Goal: Information Seeking & Learning: Learn about a topic

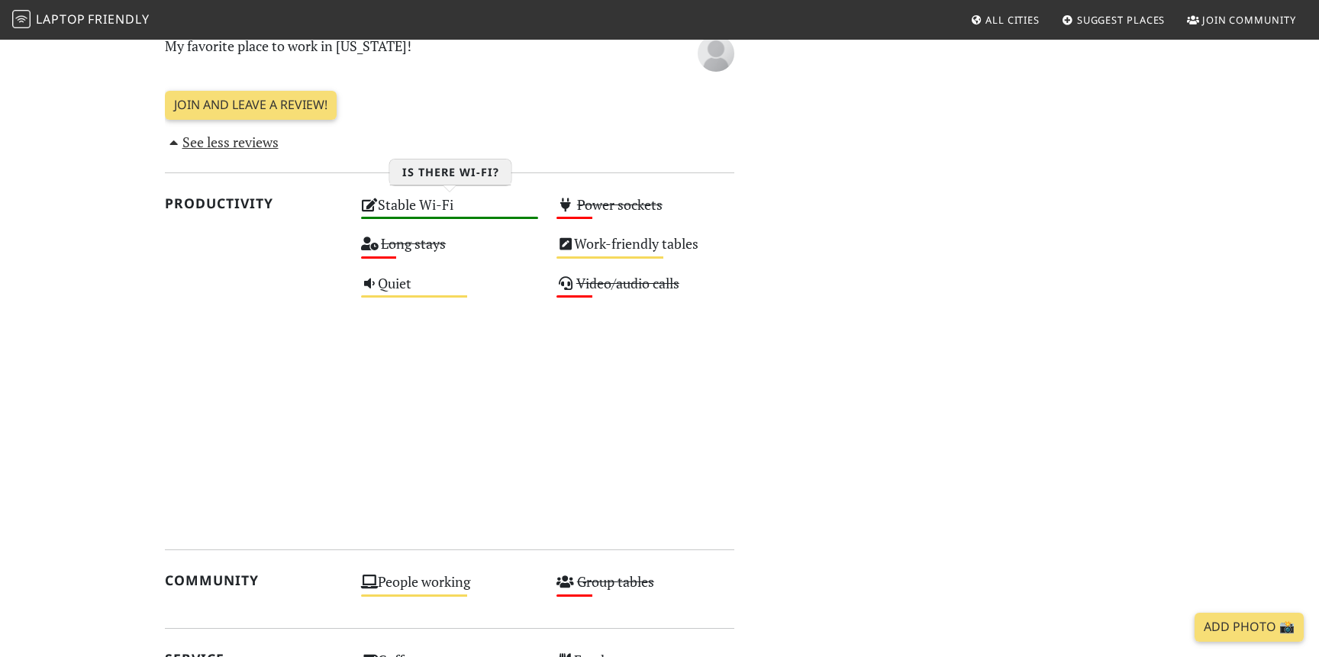
scroll to position [767, 0]
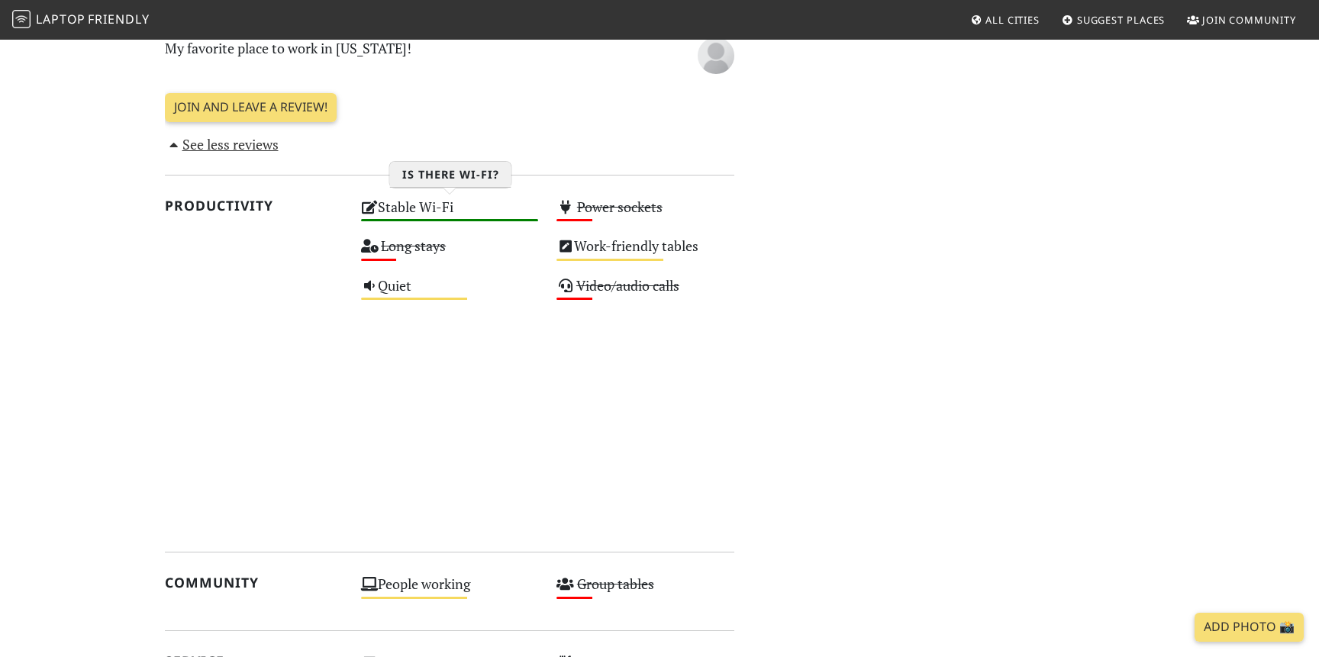
click at [459, 204] on div "Stable Wi-Fi High" at bounding box center [450, 214] width 196 height 39
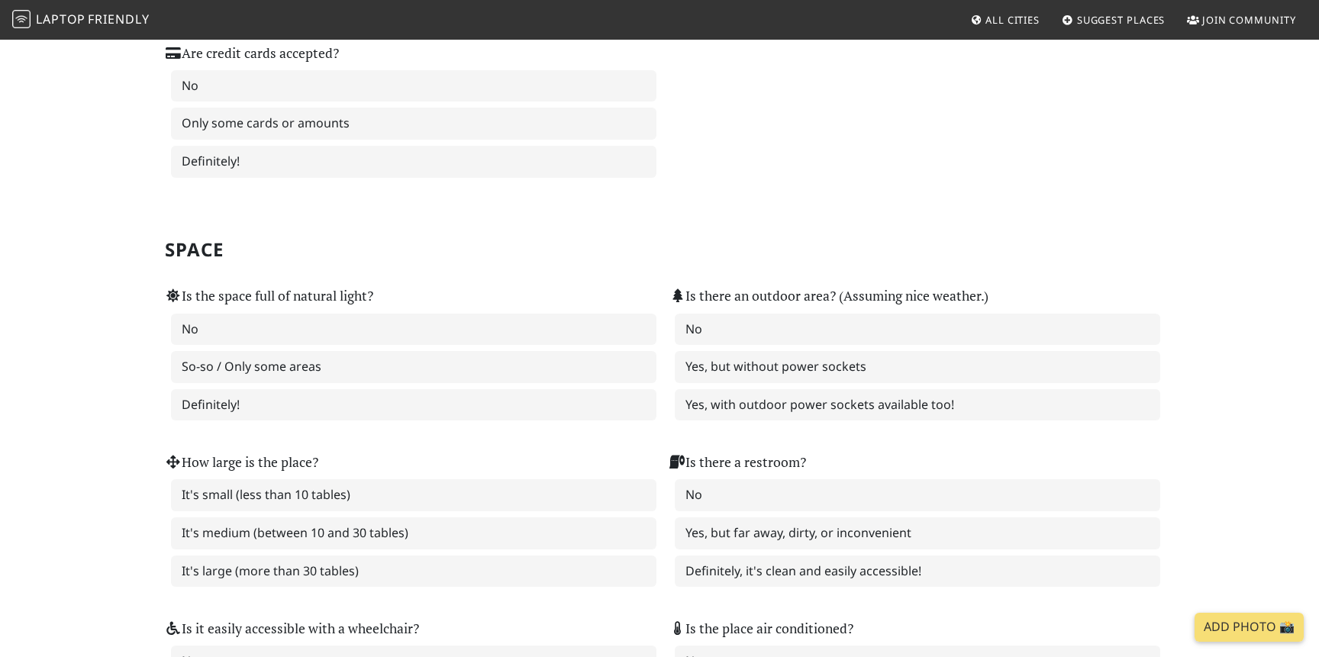
scroll to position [1583, 0]
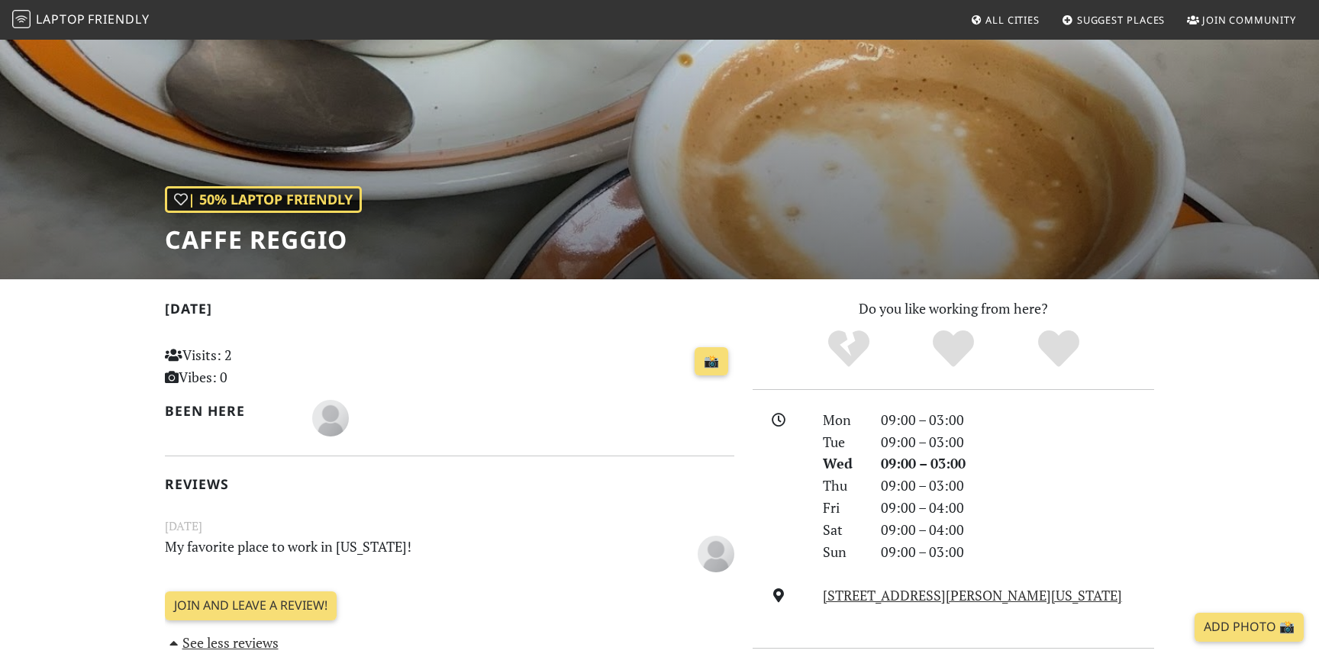
scroll to position [238, 0]
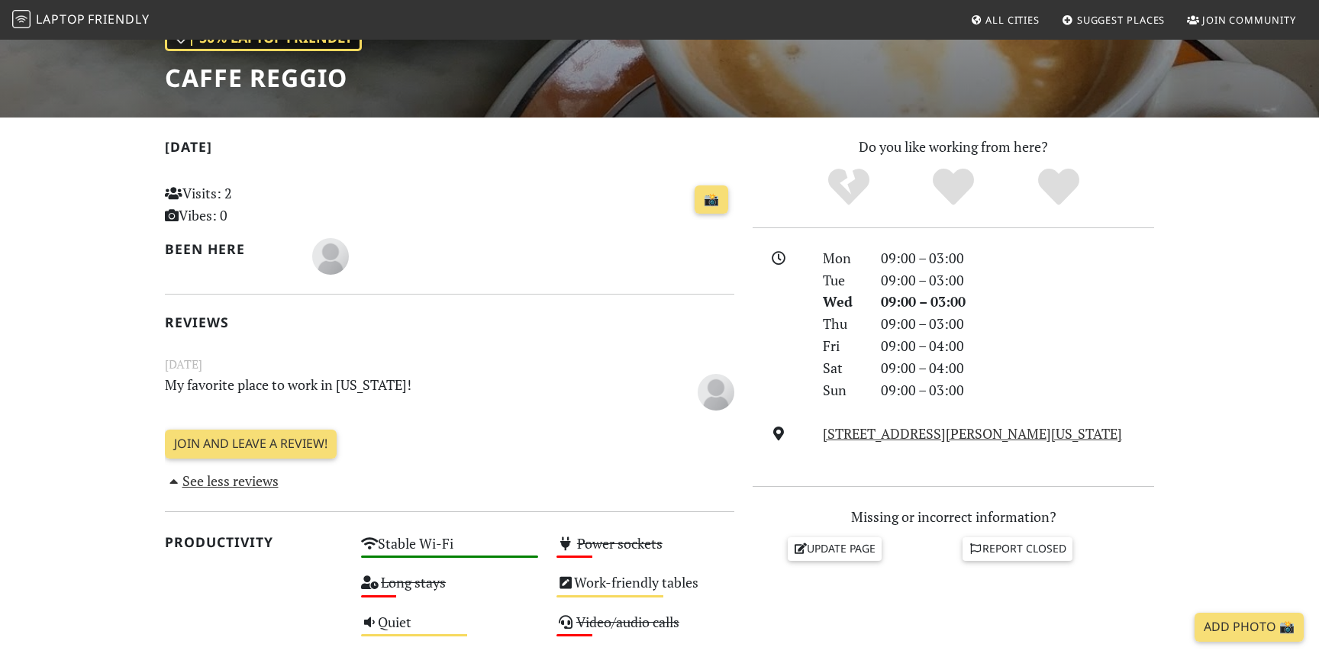
click at [256, 482] on link "See less reviews" at bounding box center [222, 481] width 114 height 18
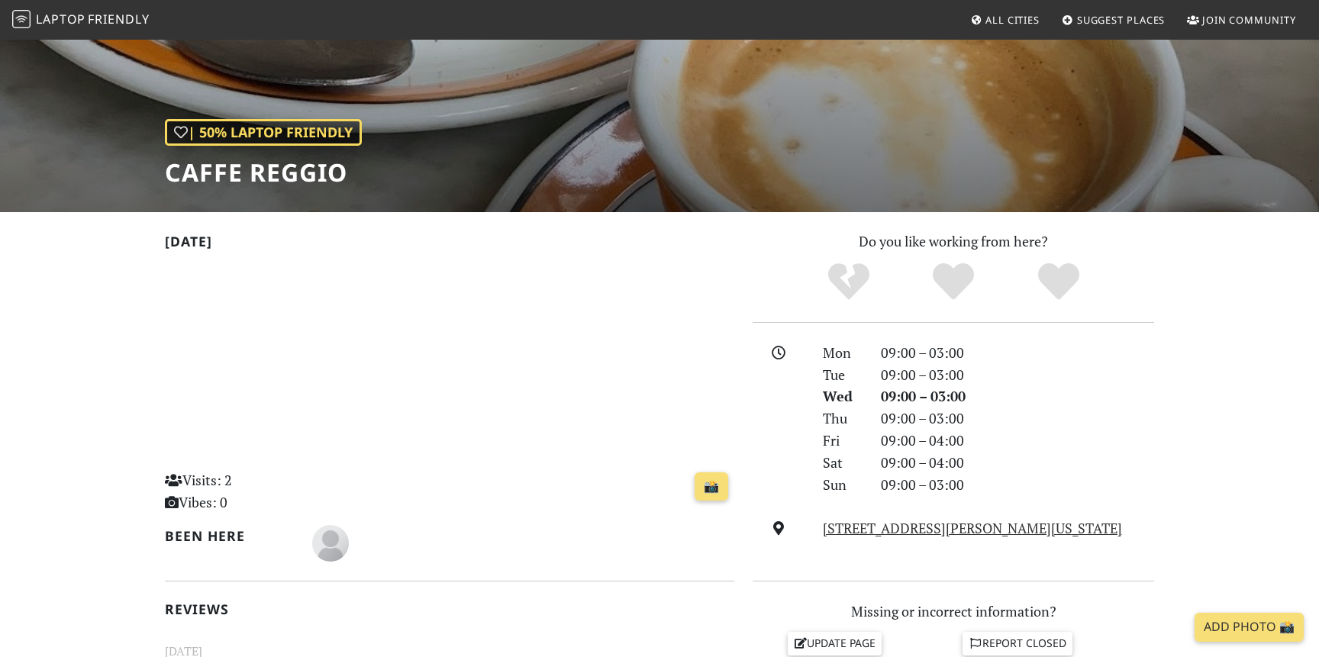
scroll to position [21, 0]
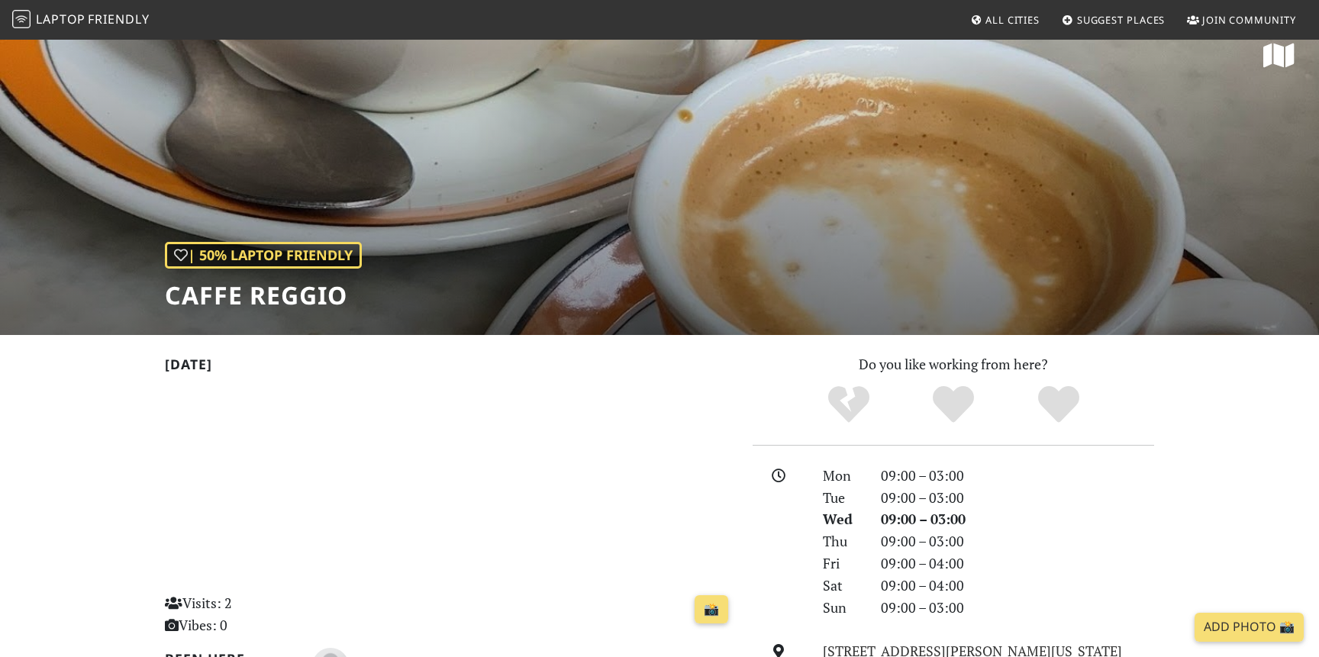
click at [31, 17] on span "Laptop Friendly" at bounding box center [80, 19] width 137 height 17
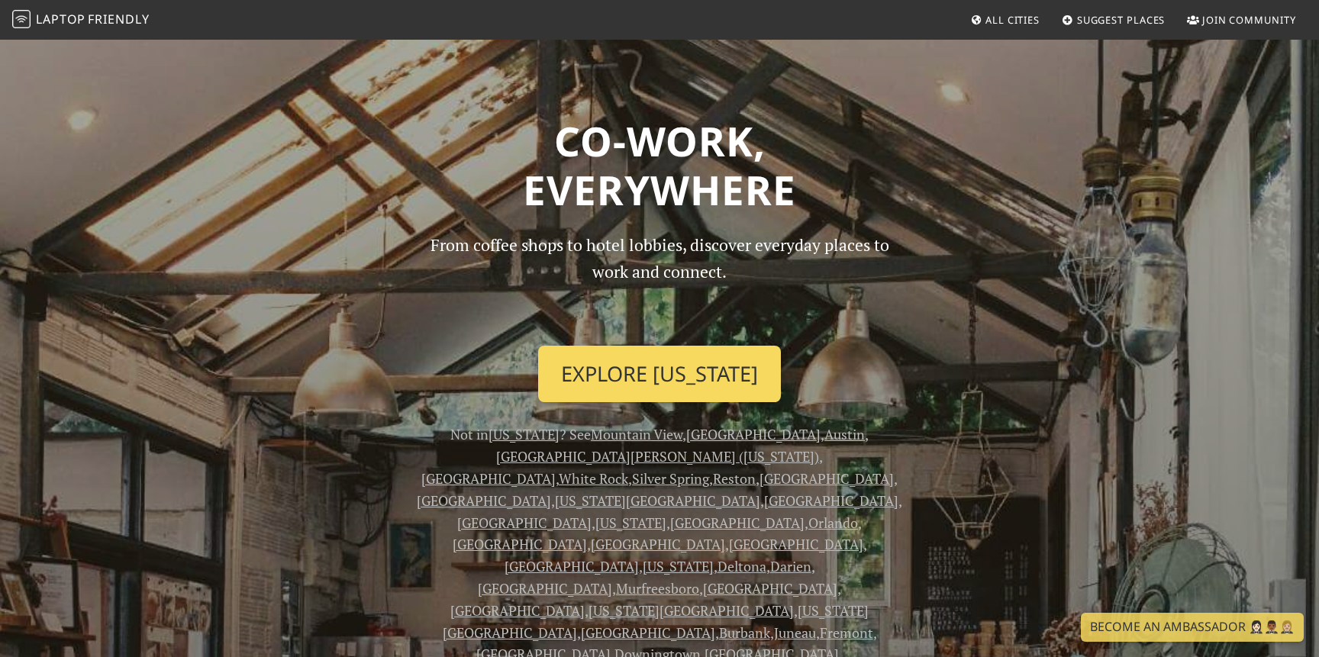
click at [687, 369] on link "Explore New York" at bounding box center [659, 374] width 243 height 56
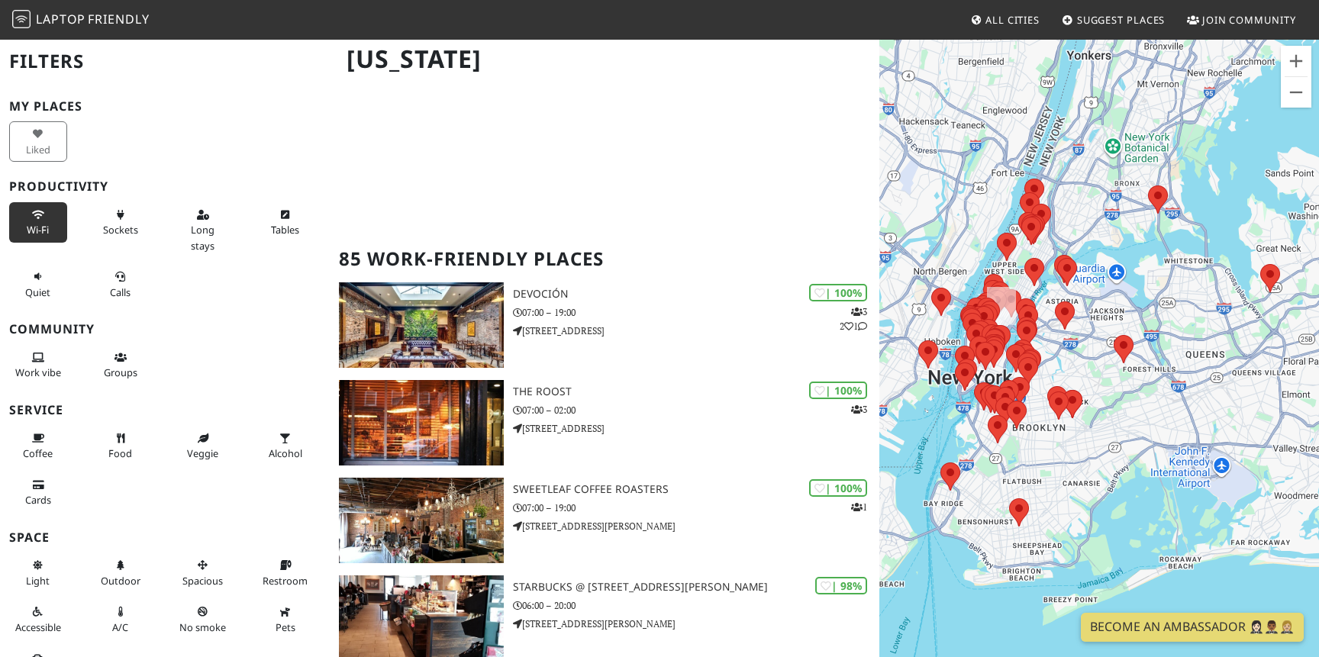
click at [44, 217] on button "Wi-Fi" at bounding box center [38, 222] width 58 height 40
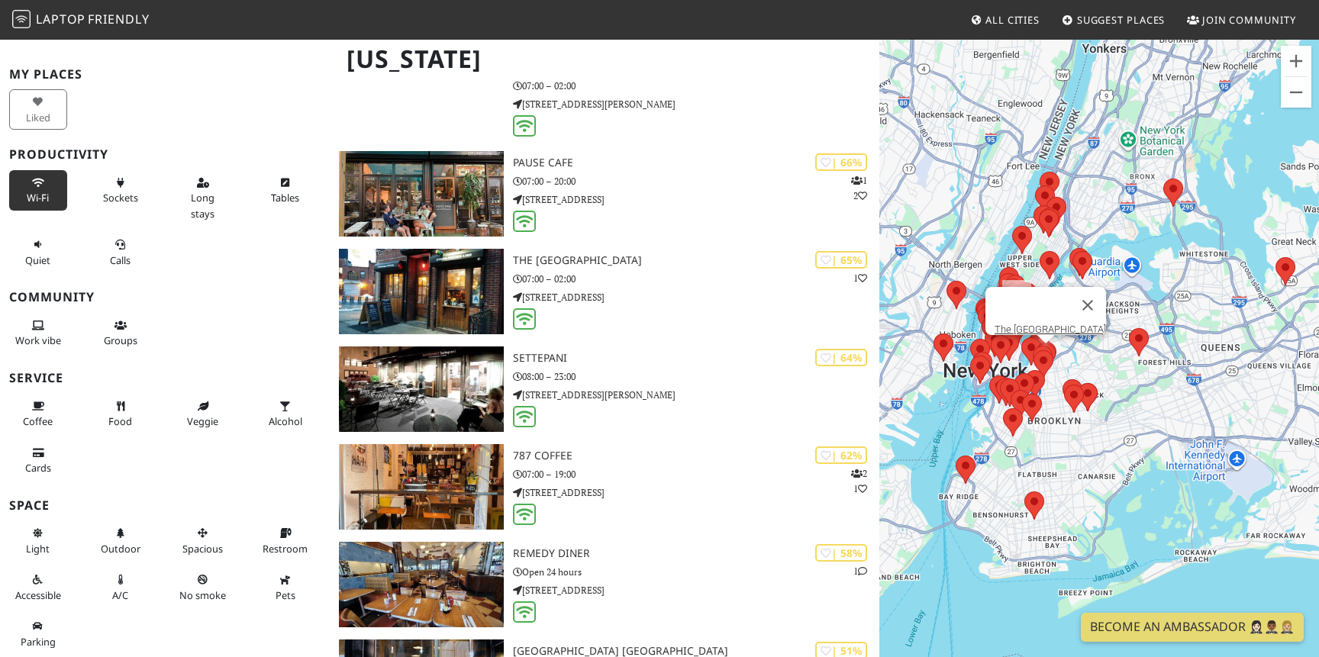
scroll to position [3841, 0]
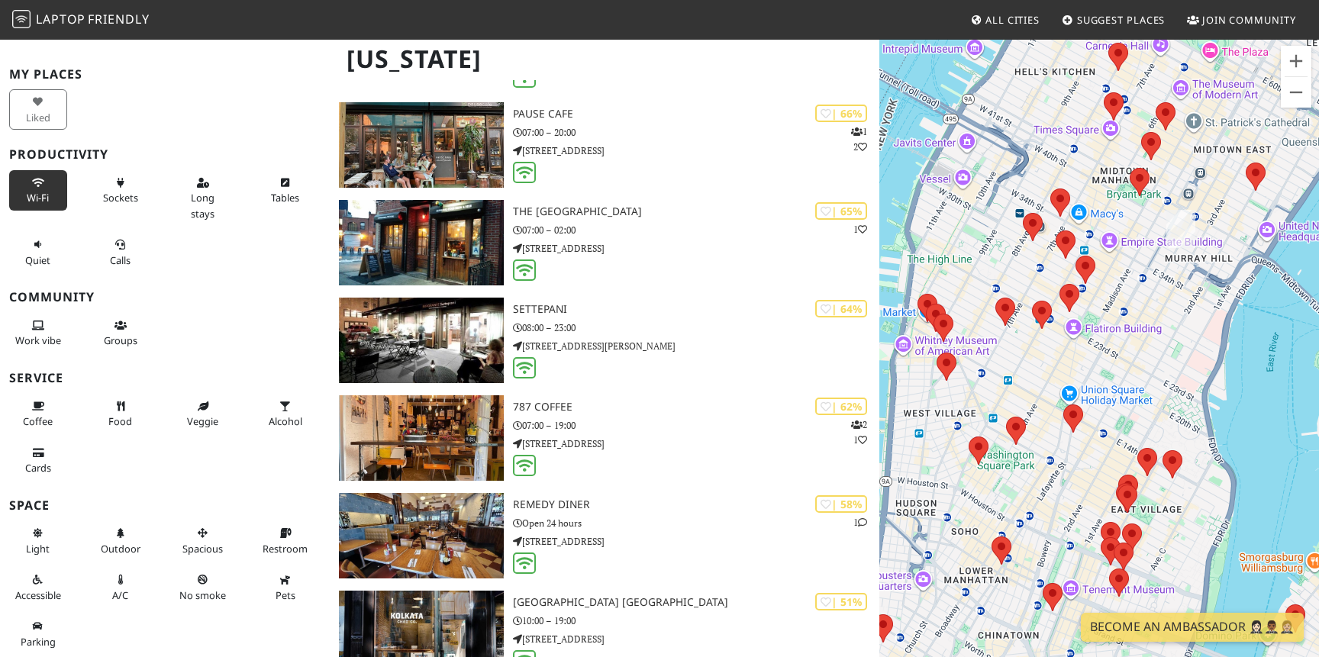
drag, startPoint x: 1036, startPoint y: 347, endPoint x: 1138, endPoint y: 294, distance: 115.4
click at [1140, 295] on div "To navigate, press the arrow keys." at bounding box center [1099, 366] width 440 height 657
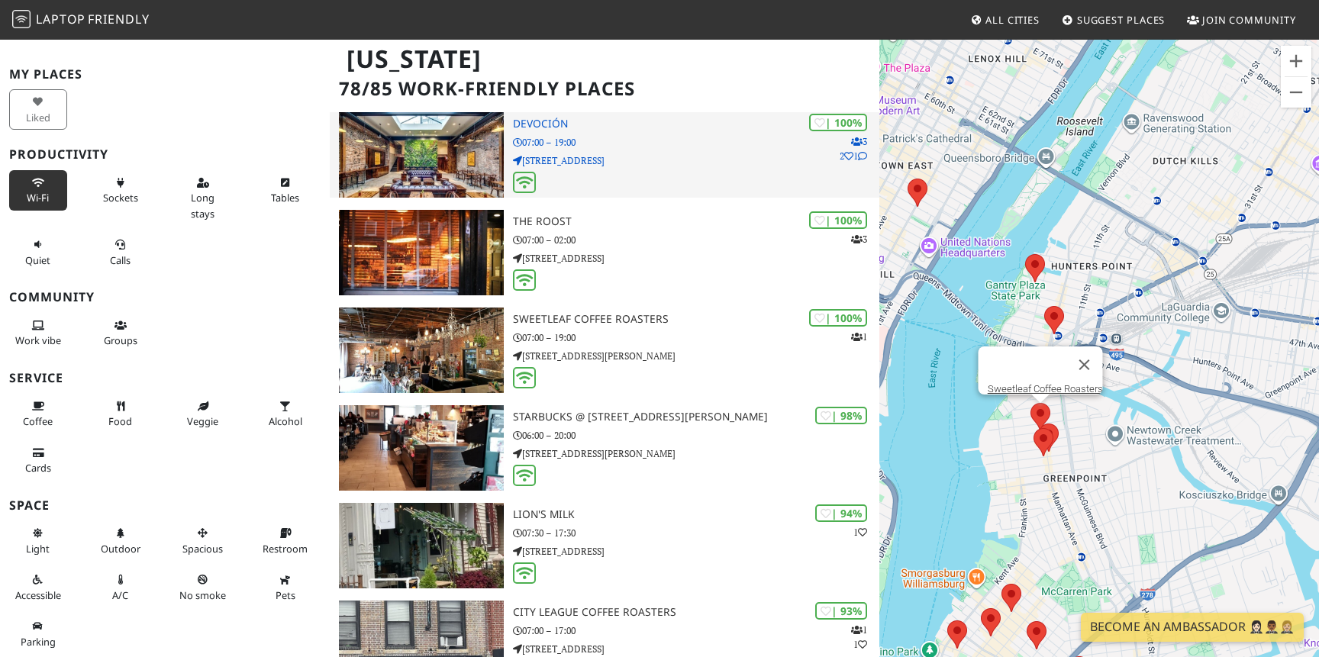
scroll to position [298, 0]
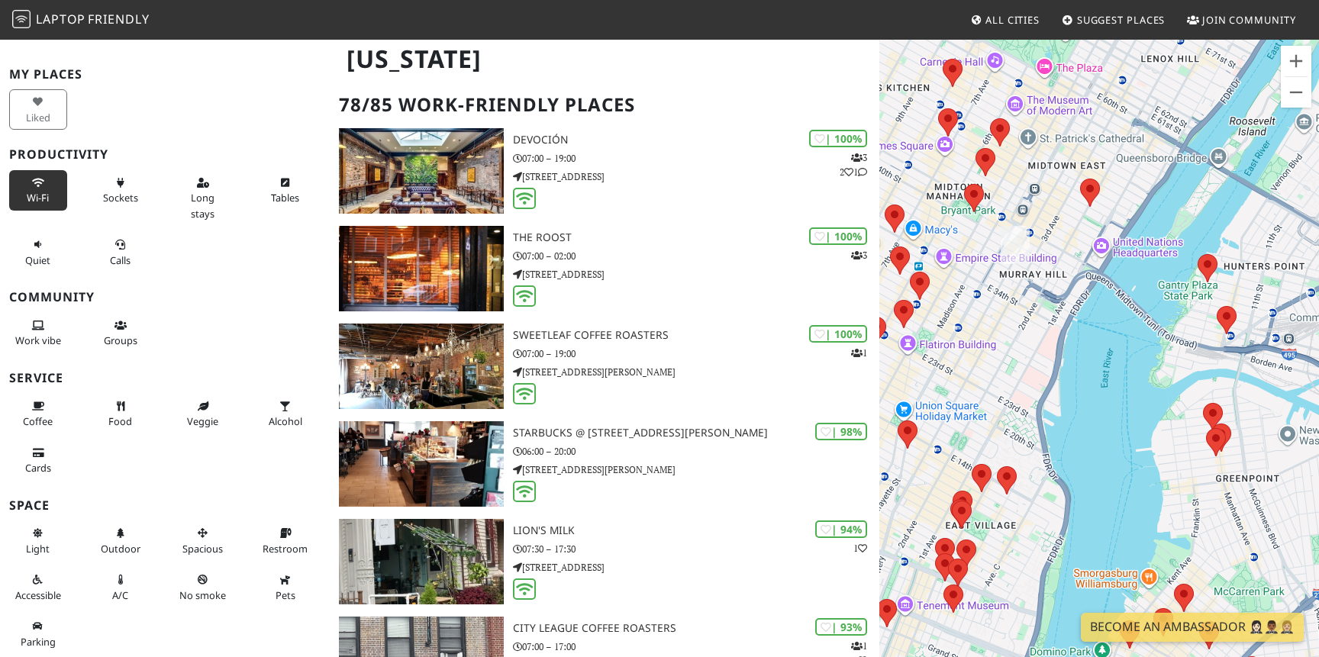
drag, startPoint x: 968, startPoint y: 292, endPoint x: 1169, endPoint y: 321, distance: 203.4
click at [1169, 321] on div "To navigate, press the arrow keys." at bounding box center [1099, 366] width 440 height 657
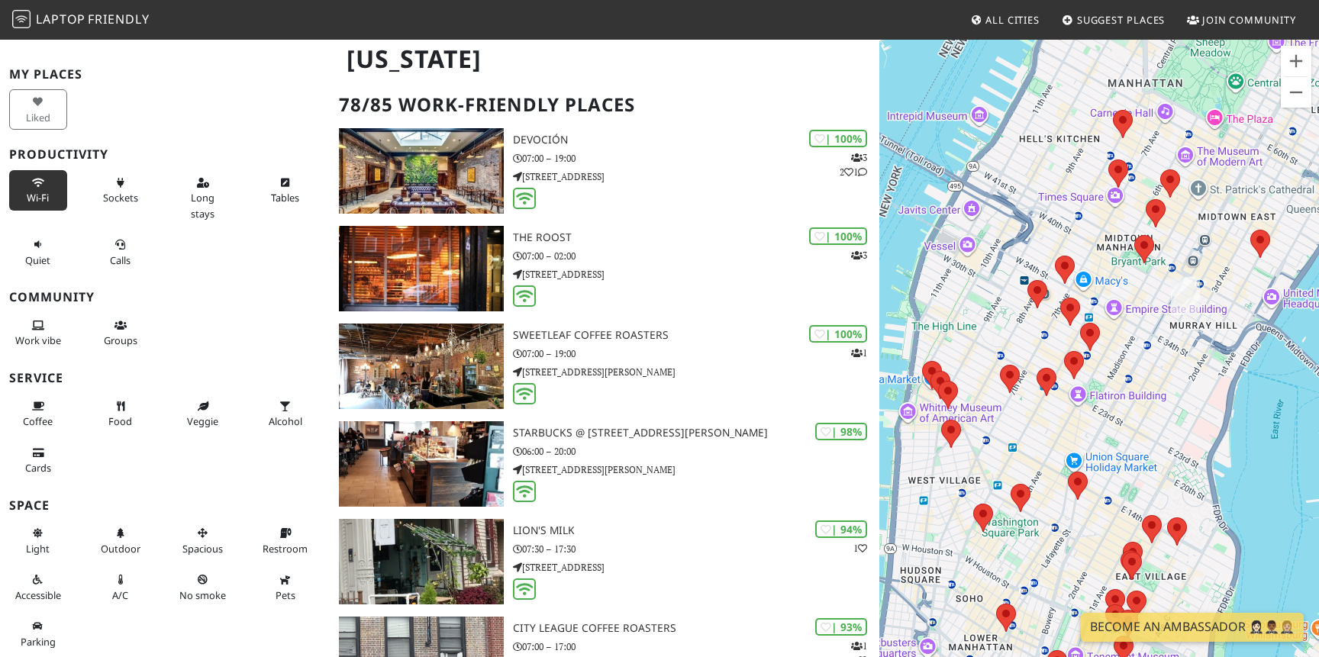
drag, startPoint x: 1085, startPoint y: 309, endPoint x: 1018, endPoint y: 305, distance: 67.3
click at [1013, 308] on div "To navigate, press the arrow keys." at bounding box center [1099, 366] width 440 height 657
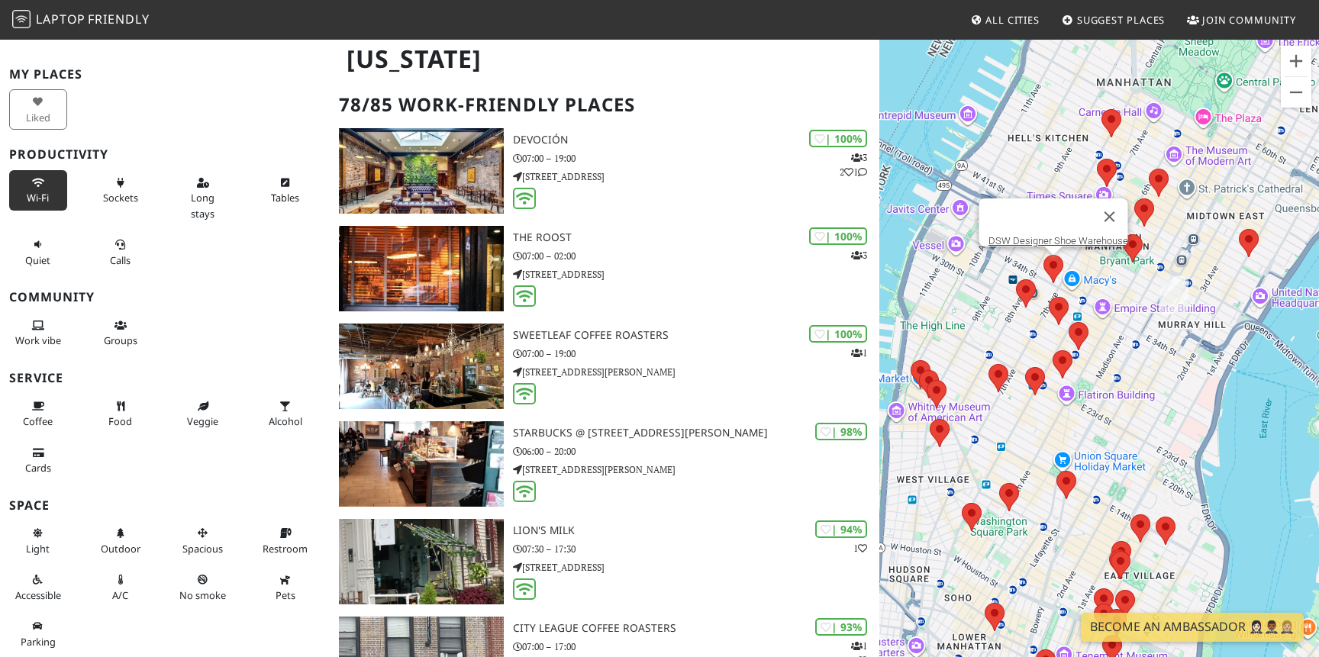
click at [1043, 255] on area at bounding box center [1043, 255] width 0 height 0
click at [1049, 297] on area at bounding box center [1049, 297] width 0 height 0
click at [1059, 277] on link "King's Street Coffee" at bounding box center [1063, 282] width 84 height 11
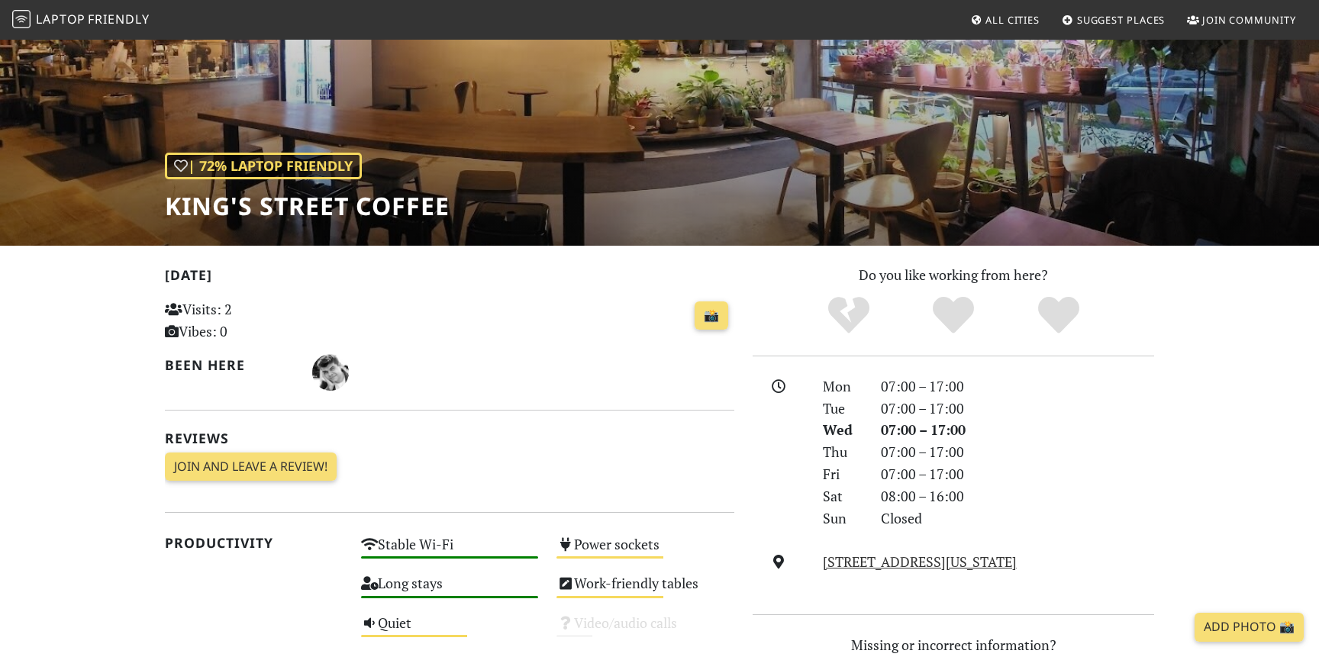
scroll to position [314, 0]
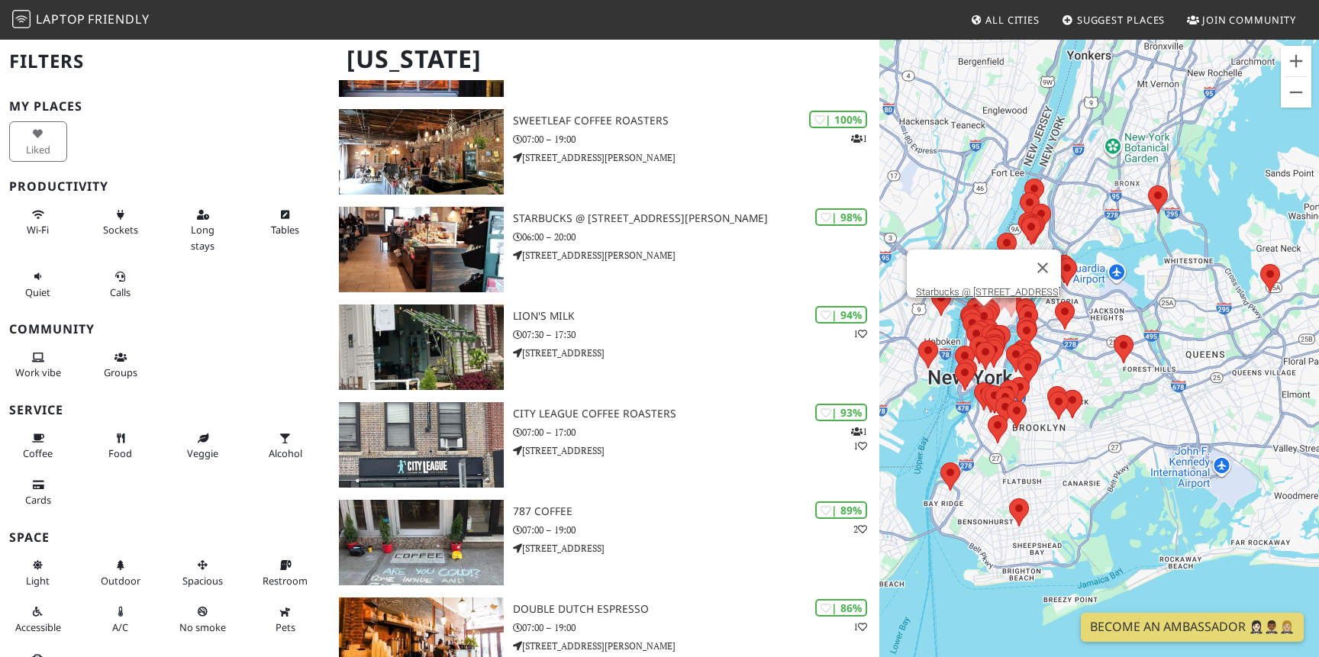
scroll to position [304, 0]
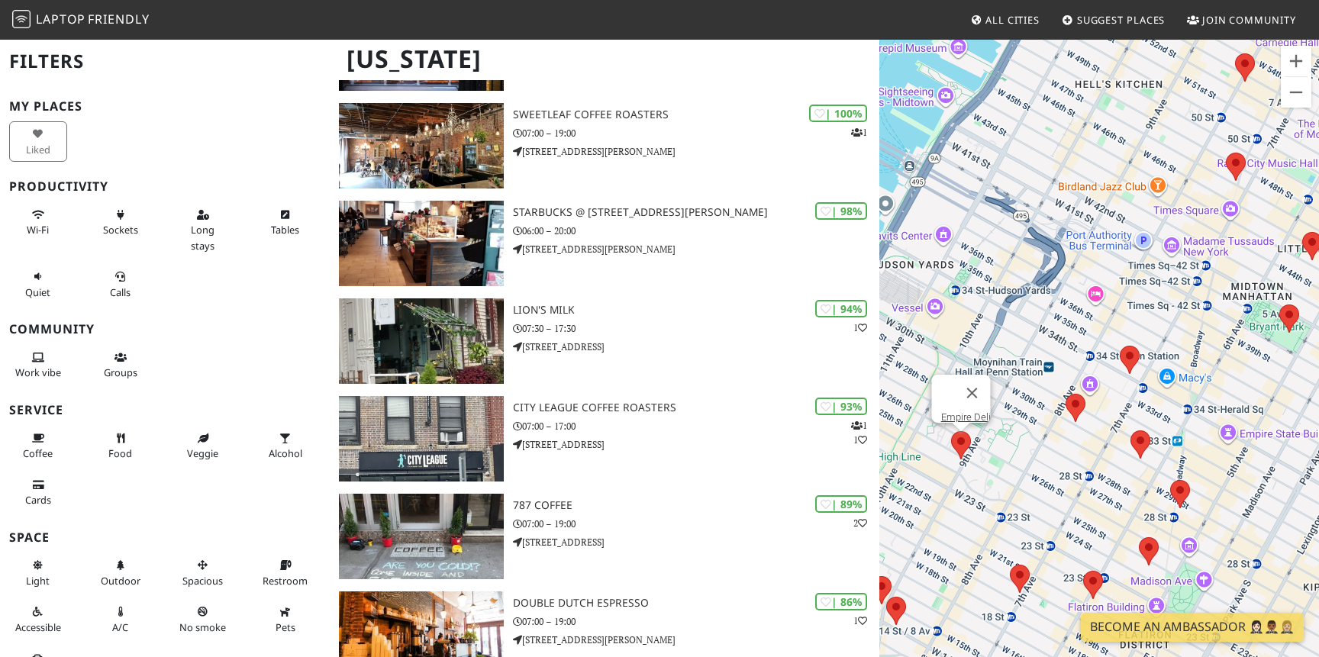
click at [951, 431] on area at bounding box center [951, 431] width 0 height 0
click at [961, 411] on link "Empire Deli" at bounding box center [966, 416] width 50 height 11
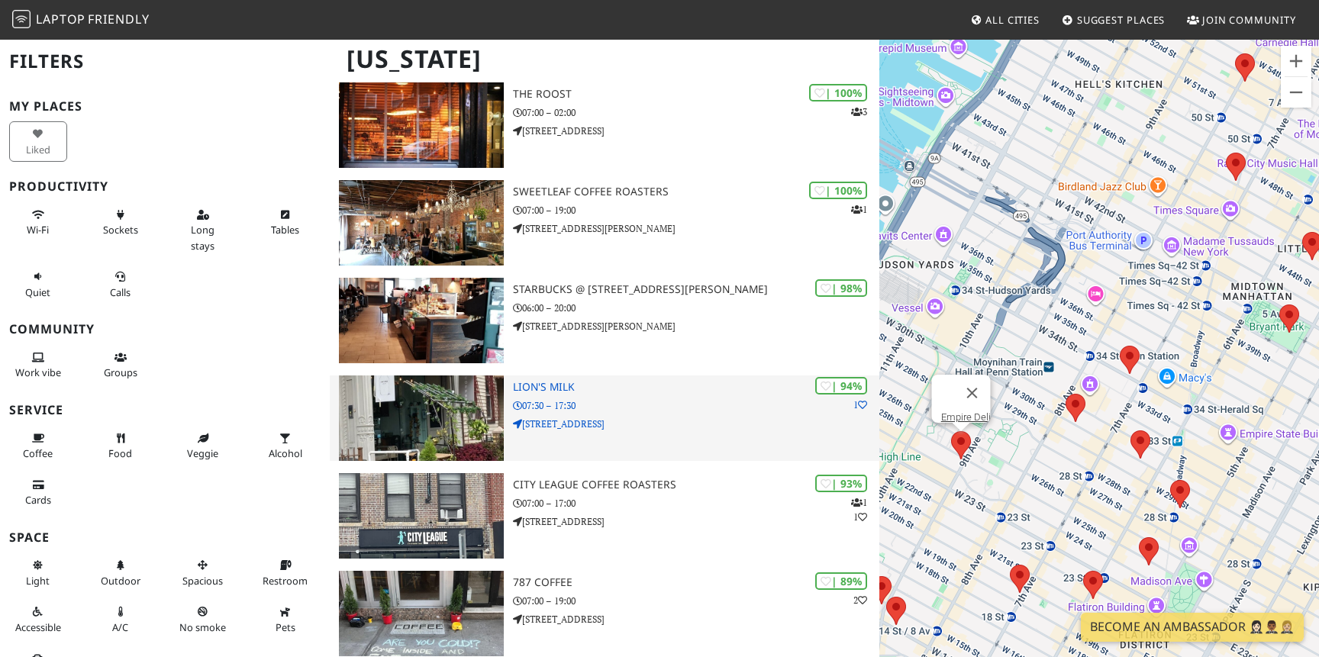
scroll to position [427, 0]
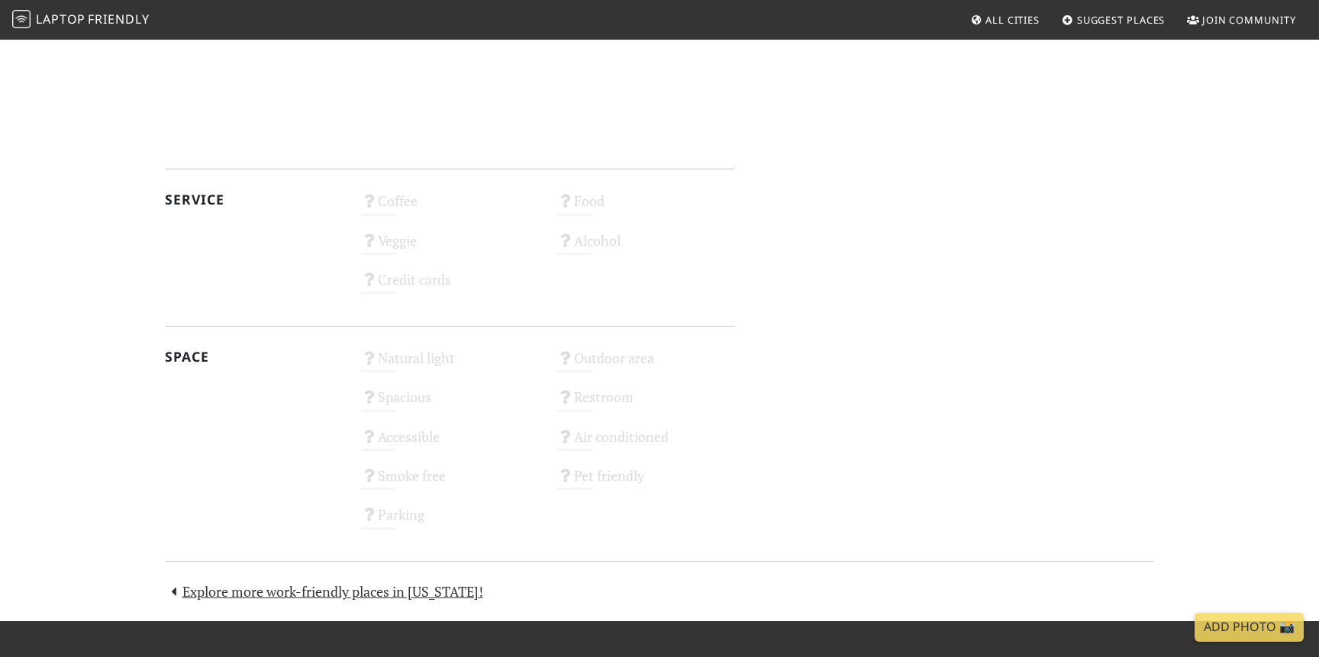
scroll to position [1138, 0]
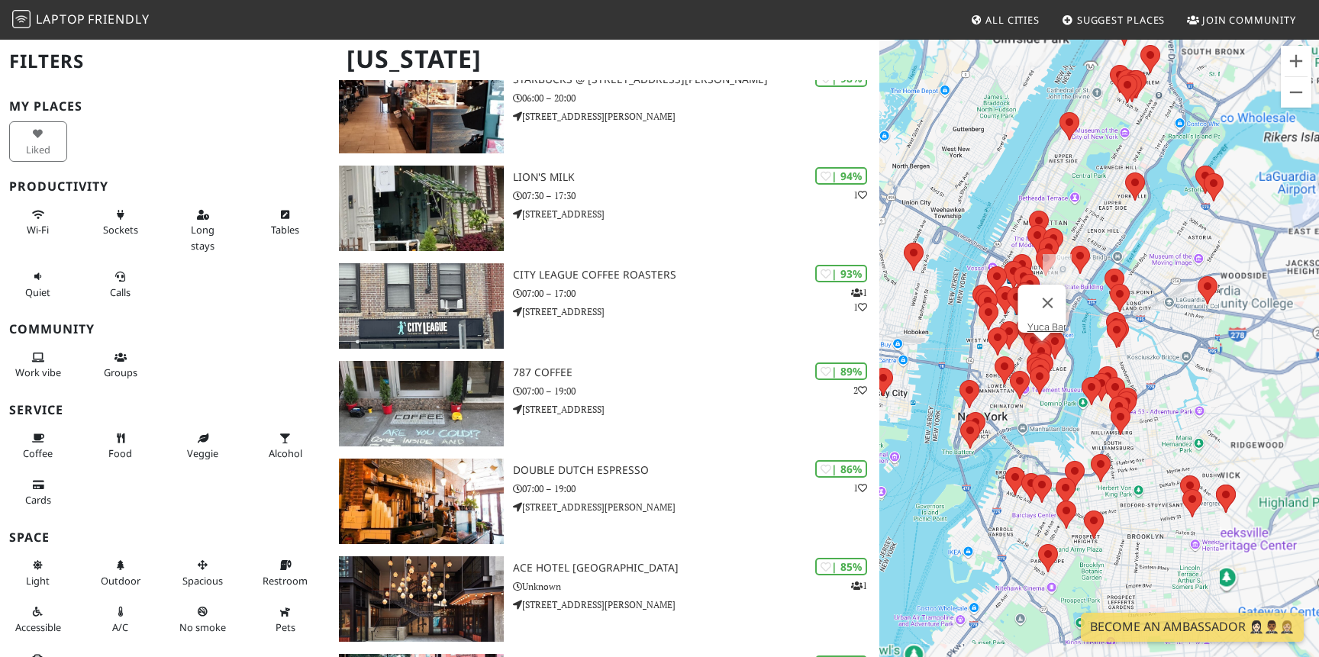
scroll to position [427, 0]
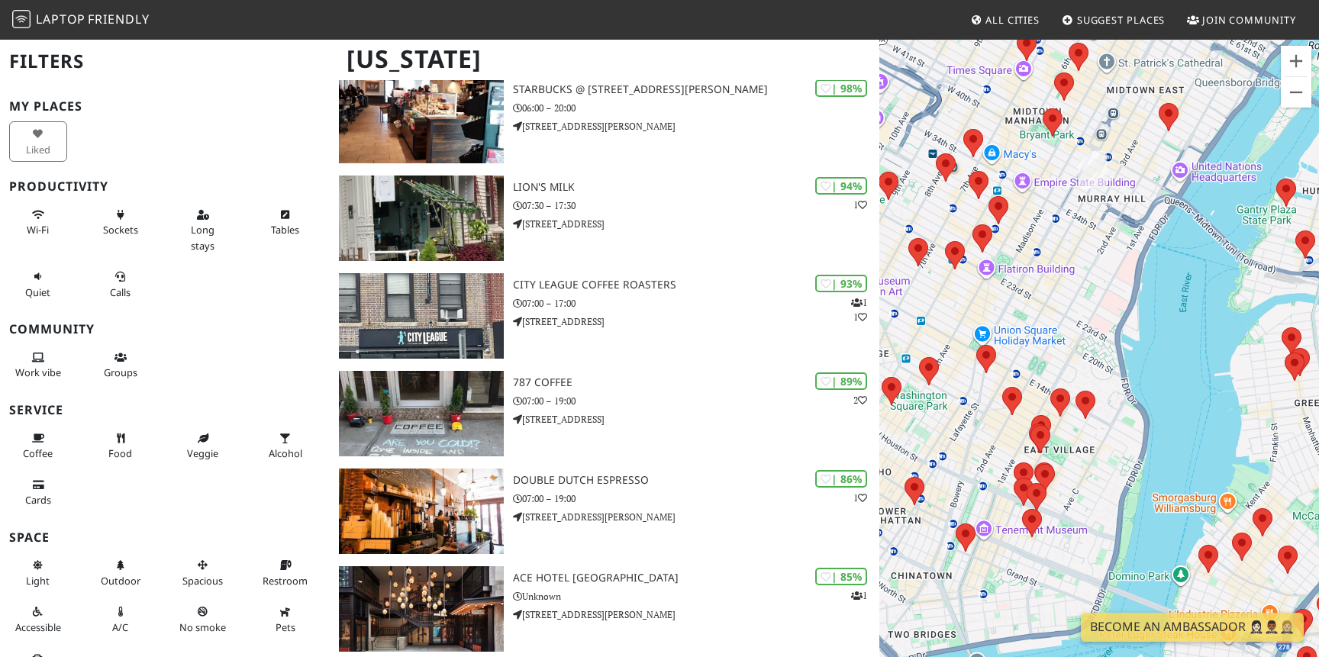
drag, startPoint x: 1043, startPoint y: 259, endPoint x: 1038, endPoint y: 402, distance: 142.8
click at [1039, 402] on div "To navigate, press the arrow keys." at bounding box center [1099, 366] width 440 height 657
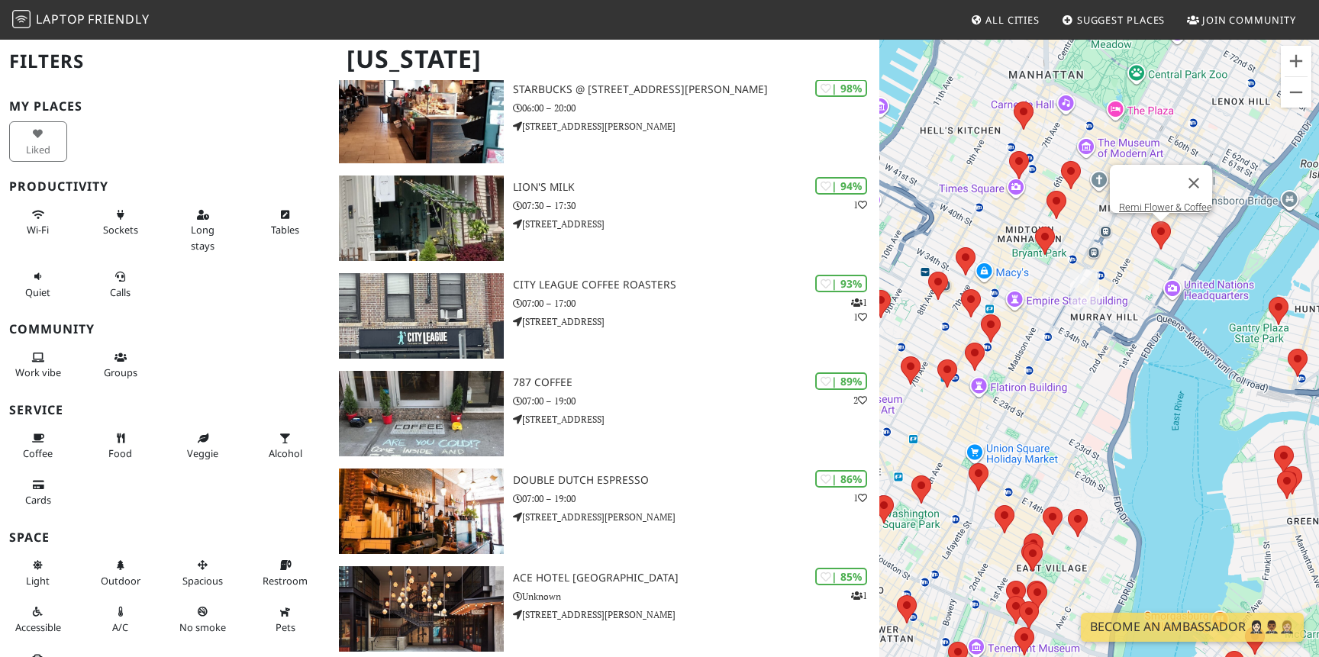
click at [1151, 221] on area at bounding box center [1151, 221] width 0 height 0
click at [1157, 201] on link "Remi Flower & Coffee" at bounding box center [1165, 206] width 93 height 11
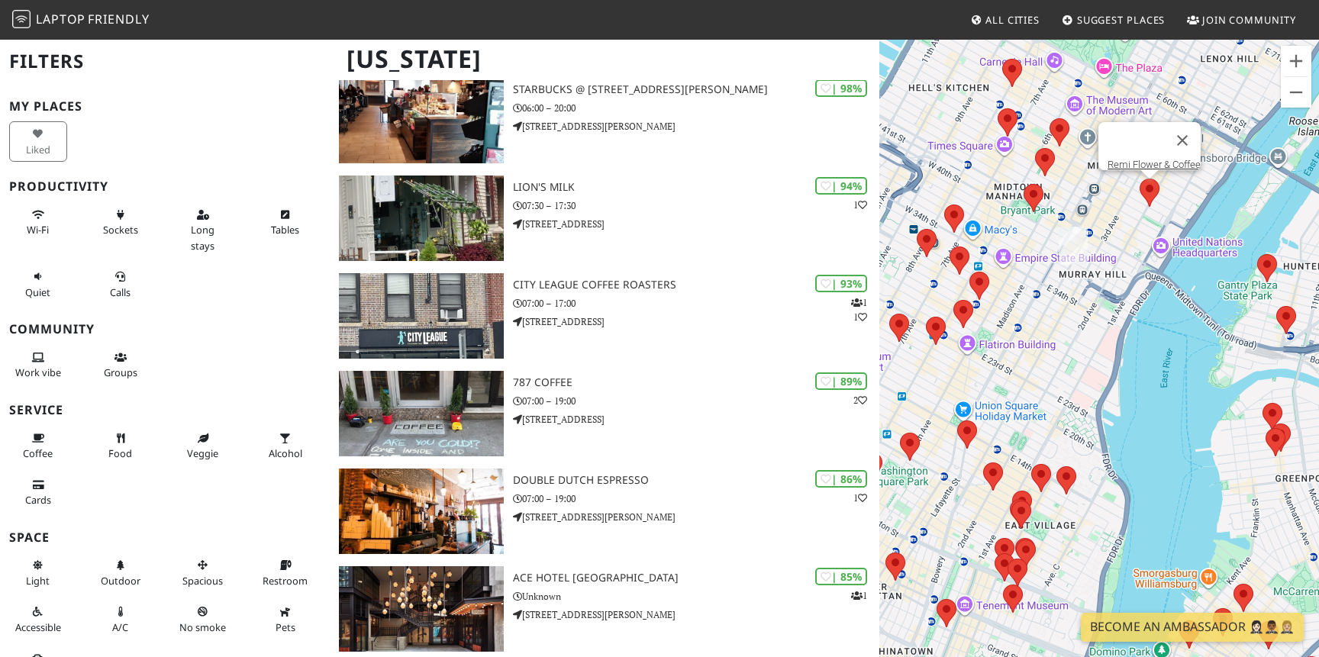
drag, startPoint x: 1029, startPoint y: 313, endPoint x: 1092, endPoint y: 362, distance: 80.4
click at [1093, 362] on div "To navigate, press the arrow keys. Remi Flower & Coffee" at bounding box center [1099, 366] width 440 height 657
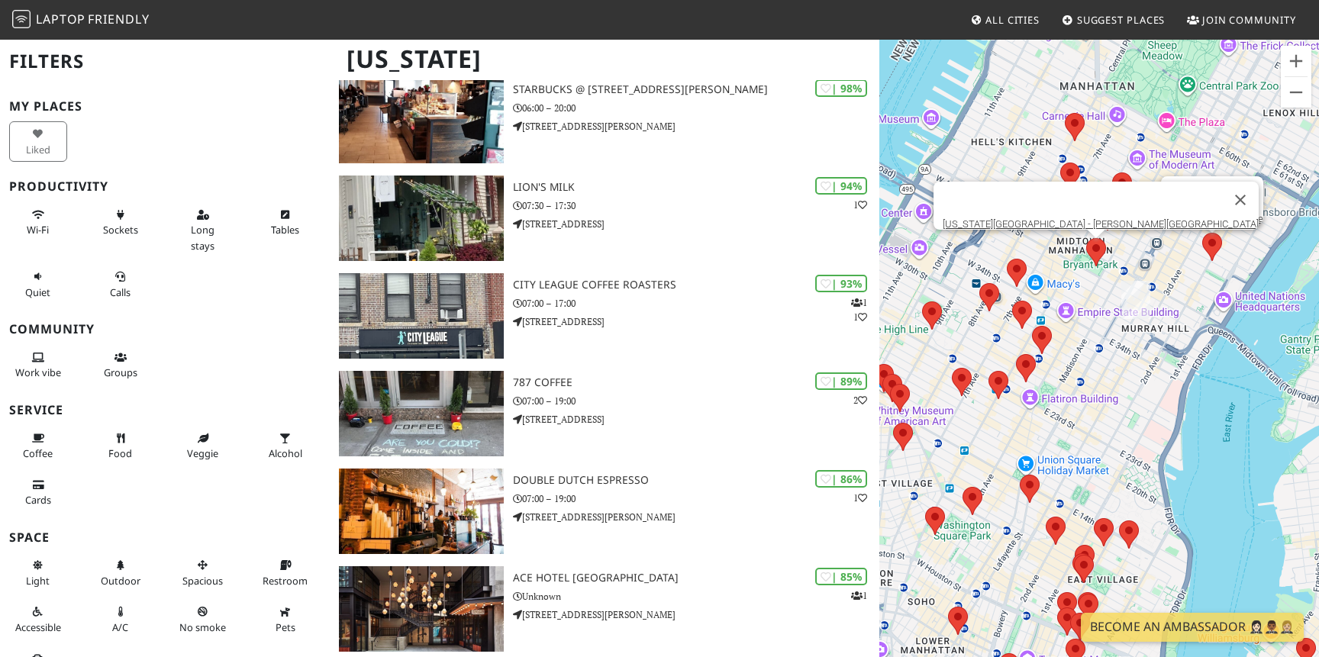
click at [1086, 238] on area at bounding box center [1086, 238] width 0 height 0
click at [1222, 194] on button "Close" at bounding box center [1240, 200] width 37 height 37
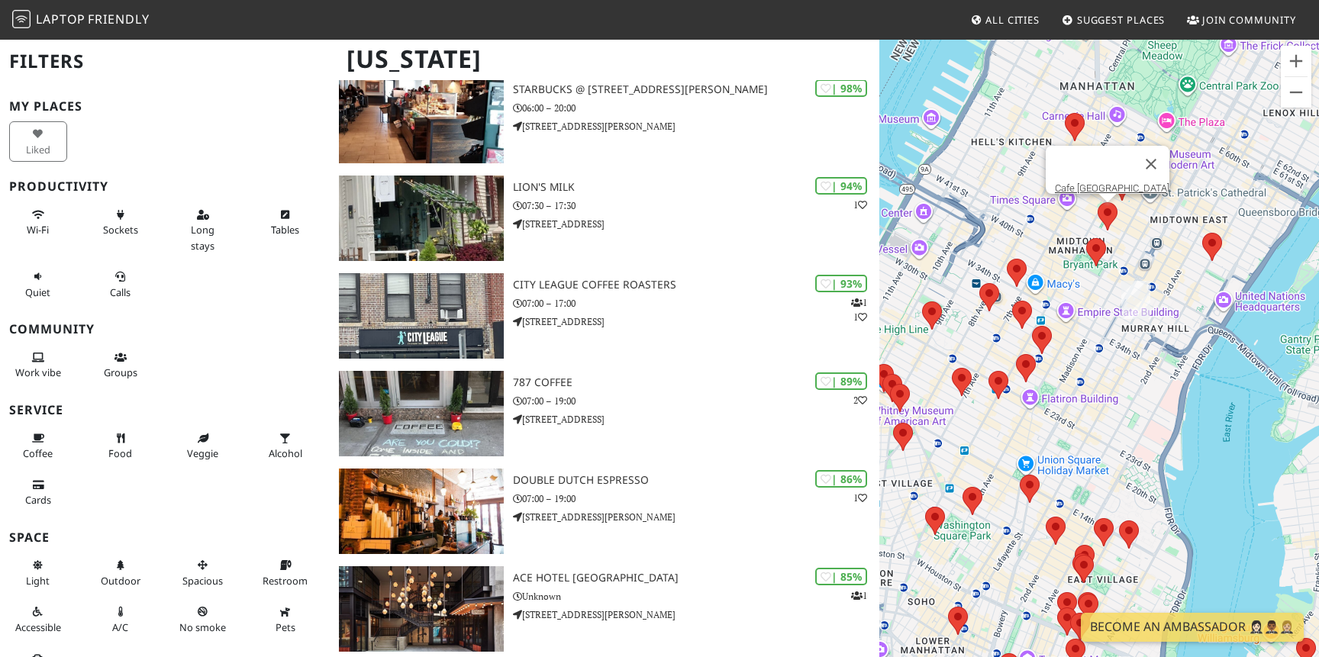
click at [1097, 202] on area at bounding box center [1097, 202] width 0 height 0
click at [1101, 182] on link "Cafe Manhattan" at bounding box center [1112, 187] width 114 height 11
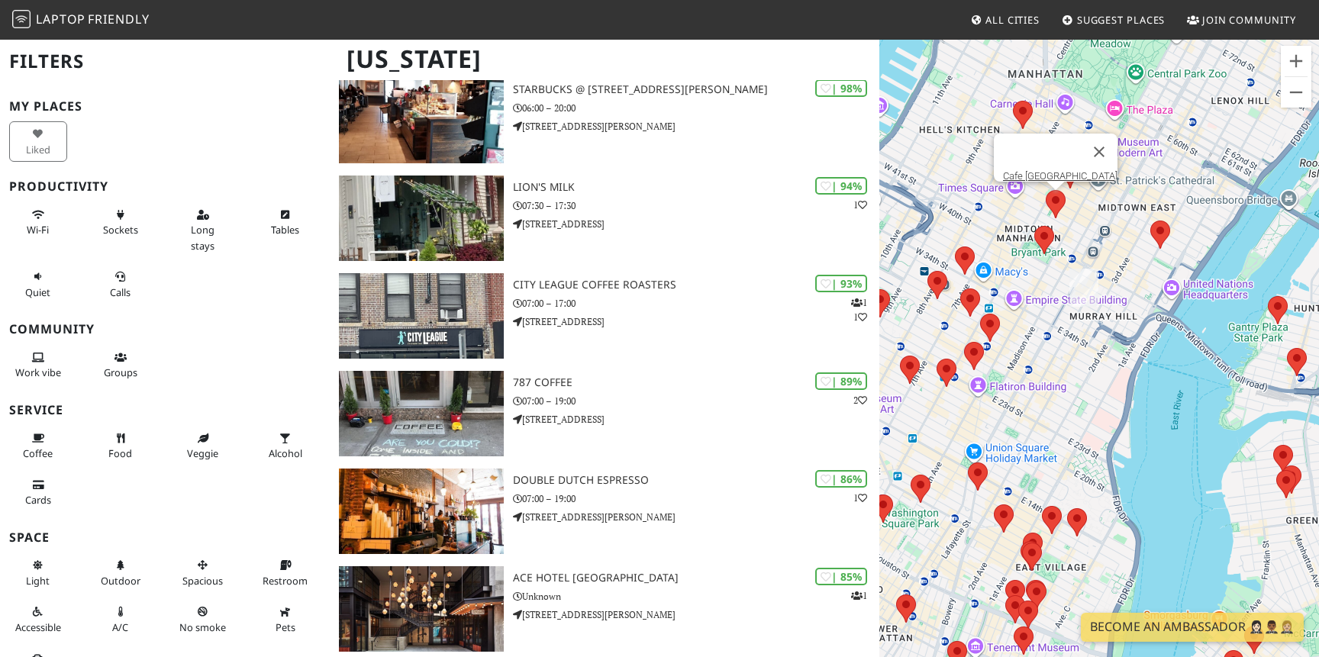
drag, startPoint x: 995, startPoint y: 331, endPoint x: 1035, endPoint y: 374, distance: 58.3
click at [1036, 374] on div "To navigate, press the arrow keys. Cafe Manhattan" at bounding box center [1099, 366] width 440 height 657
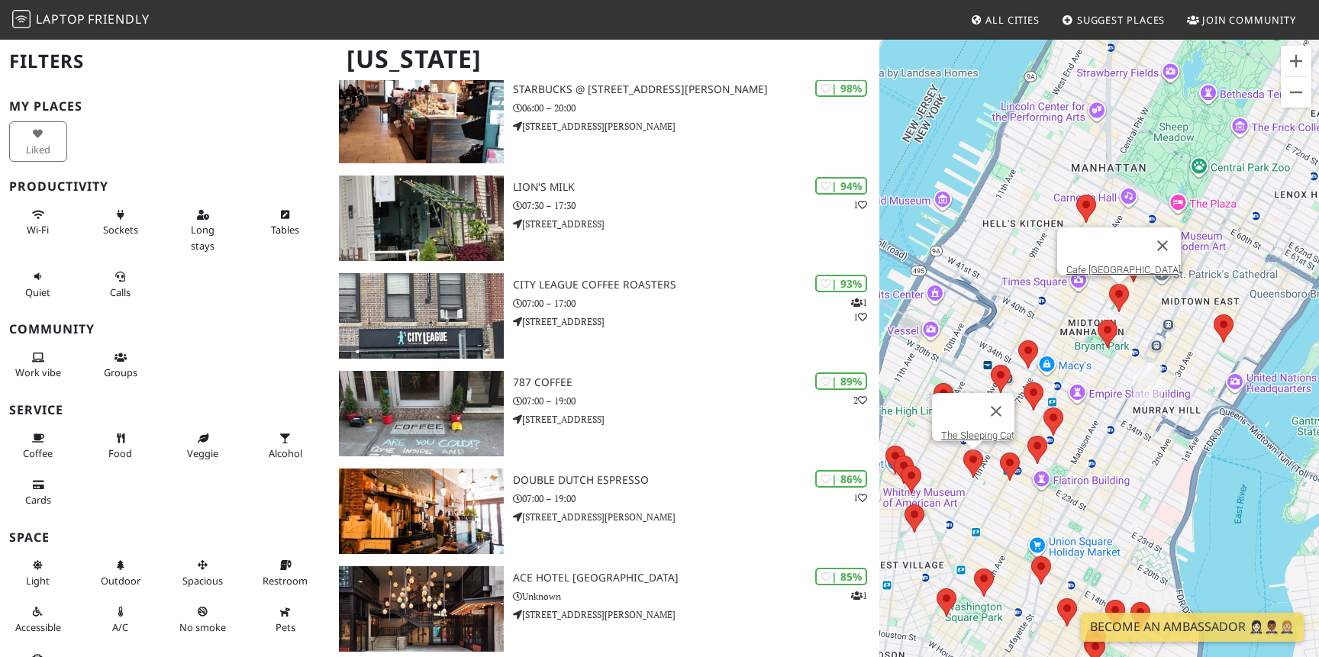
click at [963, 449] on area at bounding box center [963, 449] width 0 height 0
click at [968, 430] on link "The Sleeping Cat" at bounding box center [977, 435] width 73 height 11
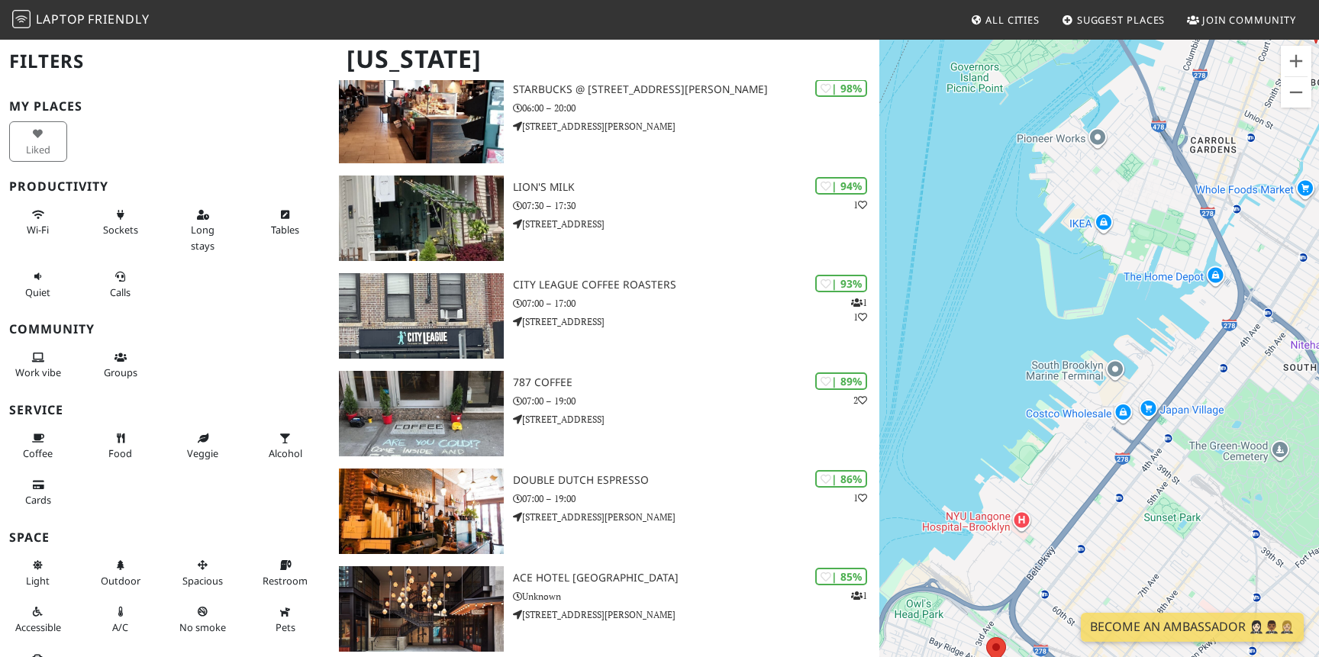
drag, startPoint x: 1086, startPoint y: 271, endPoint x: 1013, endPoint y: 541, distance: 279.7
click at [1013, 537] on div "To navigate, press the arrow keys. The Sleeping Cat" at bounding box center [1099, 366] width 440 height 657
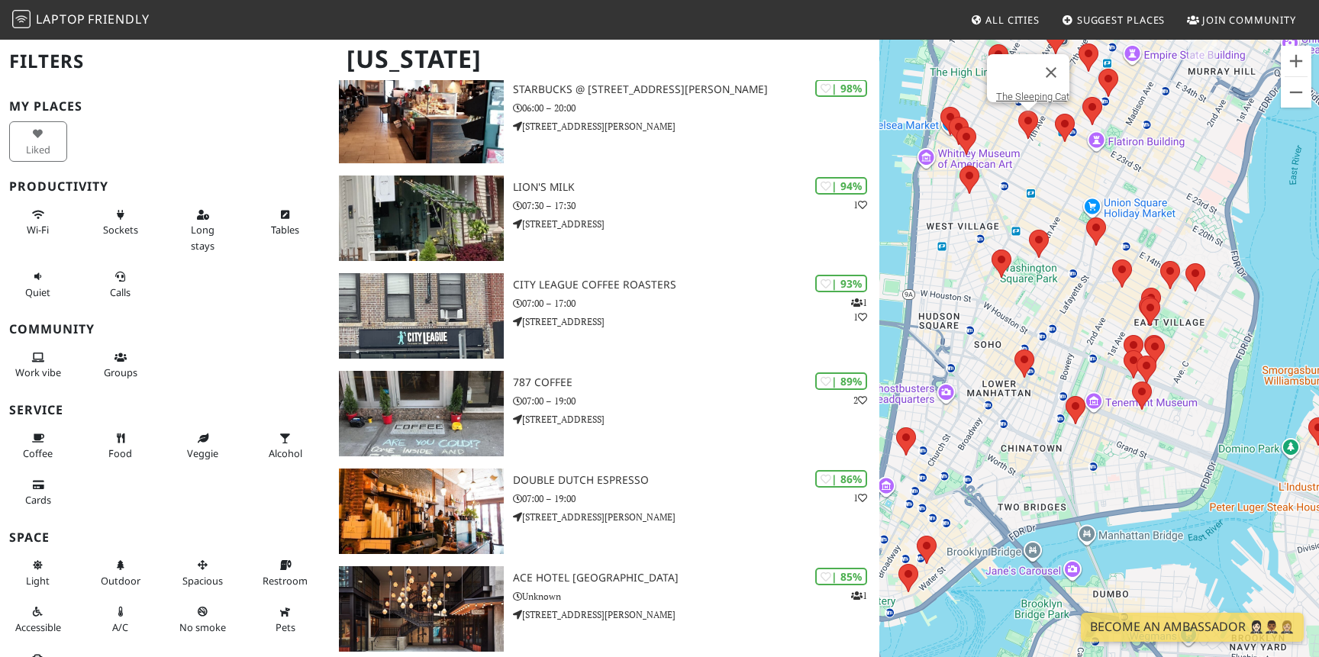
drag, startPoint x: 1110, startPoint y: 343, endPoint x: 1060, endPoint y: 461, distance: 127.9
click at [1060, 461] on div "To navigate, press the arrow keys. The Sleeping Cat" at bounding box center [1099, 366] width 440 height 657
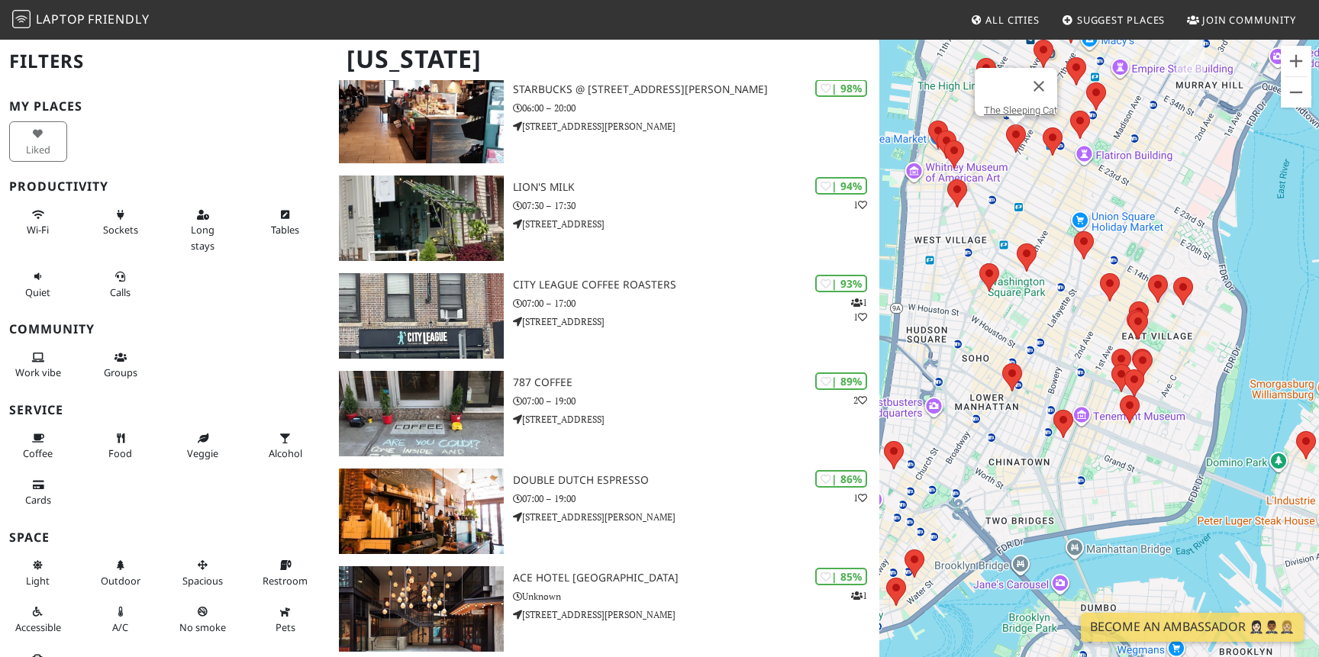
drag, startPoint x: 1100, startPoint y: 450, endPoint x: 1059, endPoint y: 556, distance: 113.8
click at [1059, 556] on div "To navigate, press the arrow keys. The Sleeping Cat" at bounding box center [1099, 366] width 440 height 657
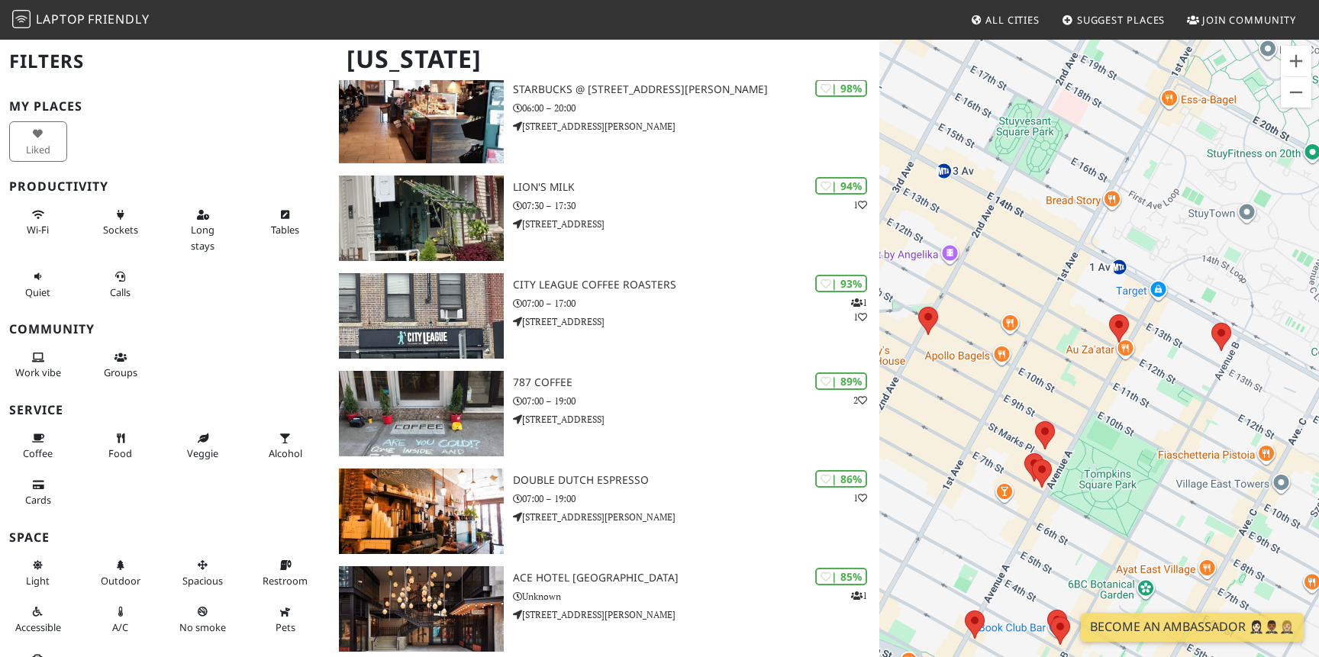
drag, startPoint x: 1063, startPoint y: 440, endPoint x: 1062, endPoint y: 333, distance: 106.8
click at [1062, 333] on div "To navigate, press the arrow keys. The Sleeping Cat" at bounding box center [1099, 366] width 440 height 657
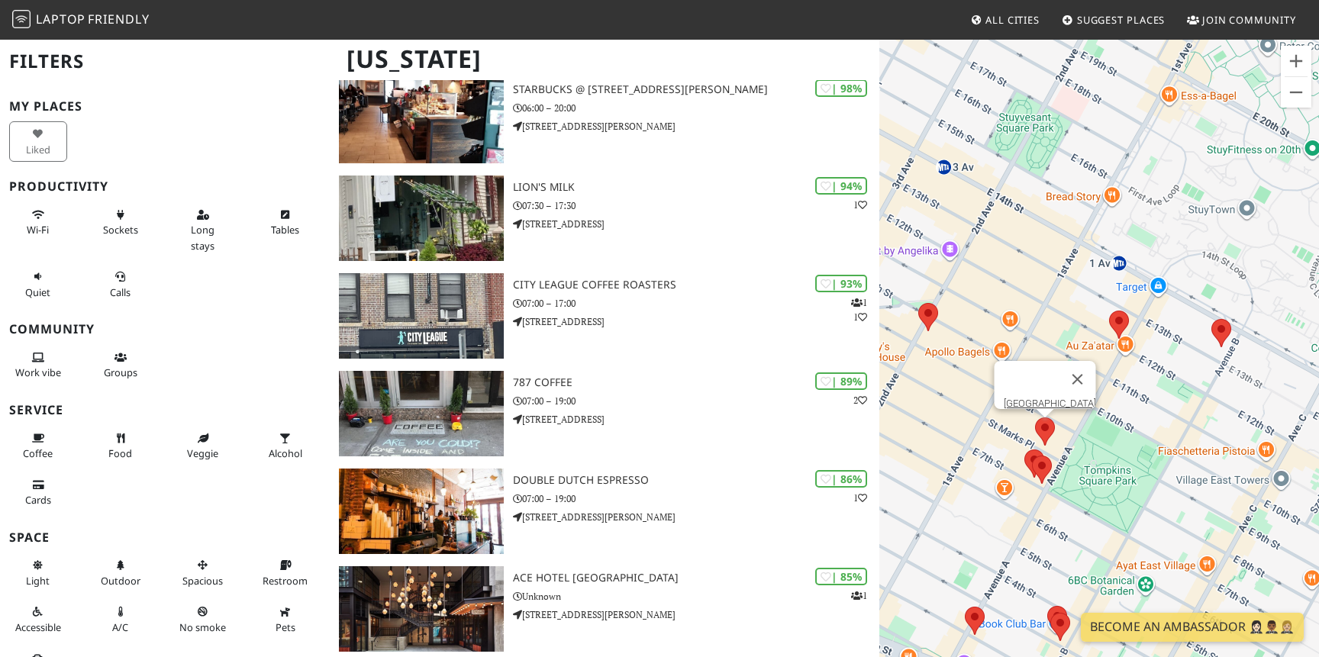
click at [1035, 417] on area at bounding box center [1035, 417] width 0 height 0
click at [1038, 398] on link "Hanoi House" at bounding box center [1049, 403] width 92 height 11
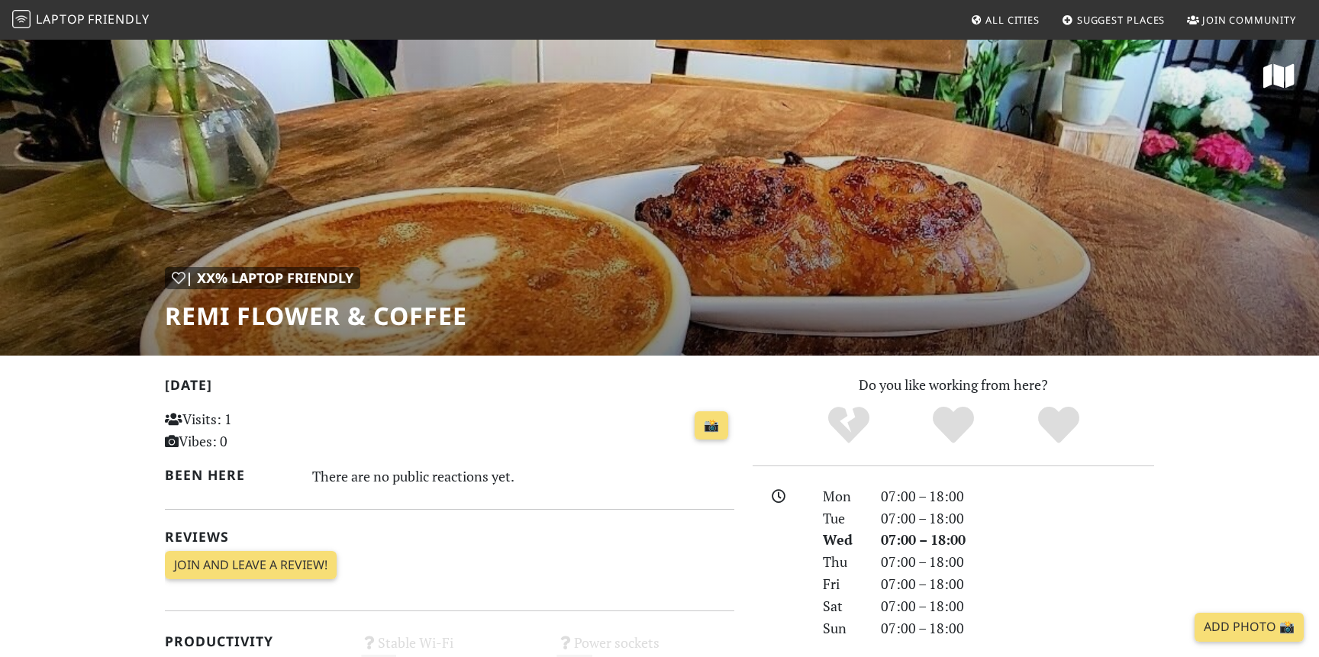
scroll to position [98, 0]
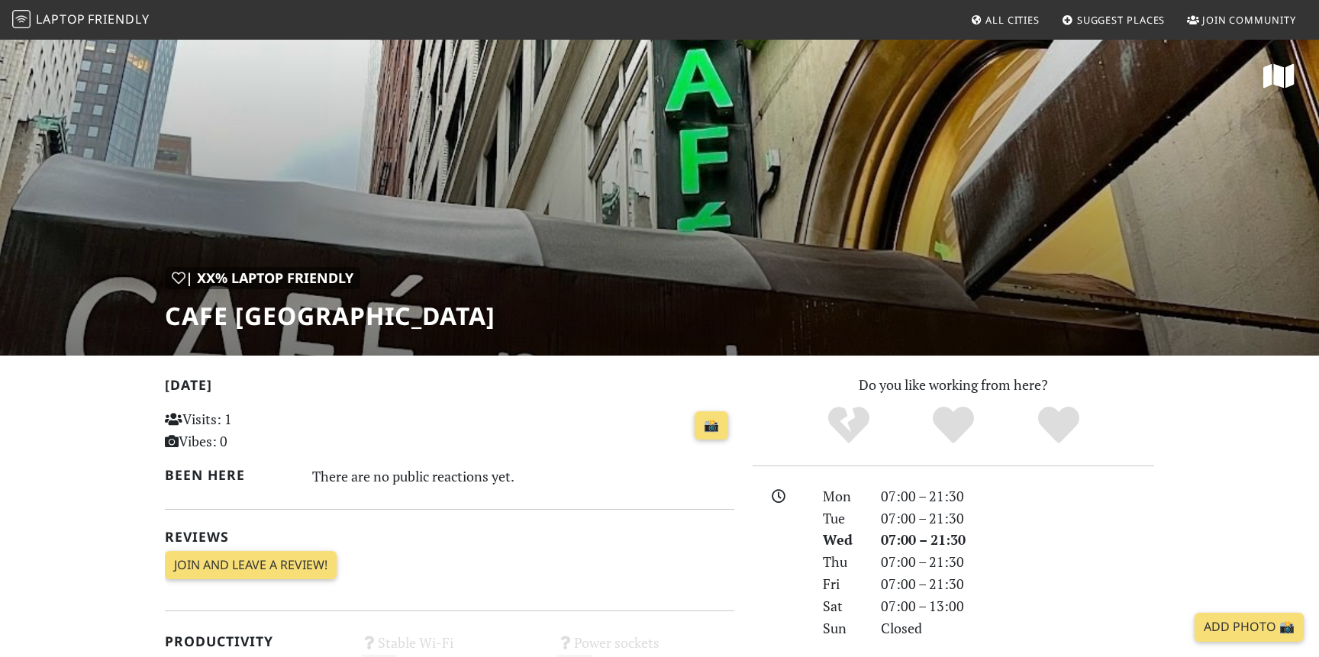
scroll to position [124, 0]
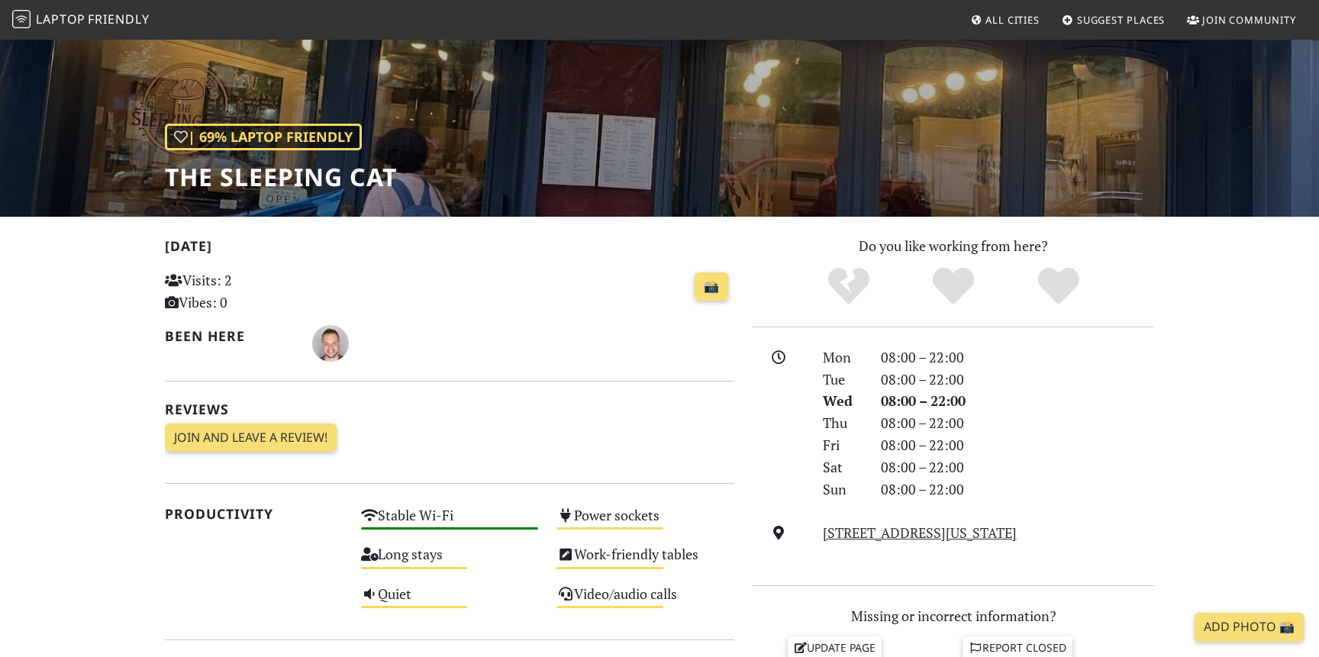
scroll to position [148, 0]
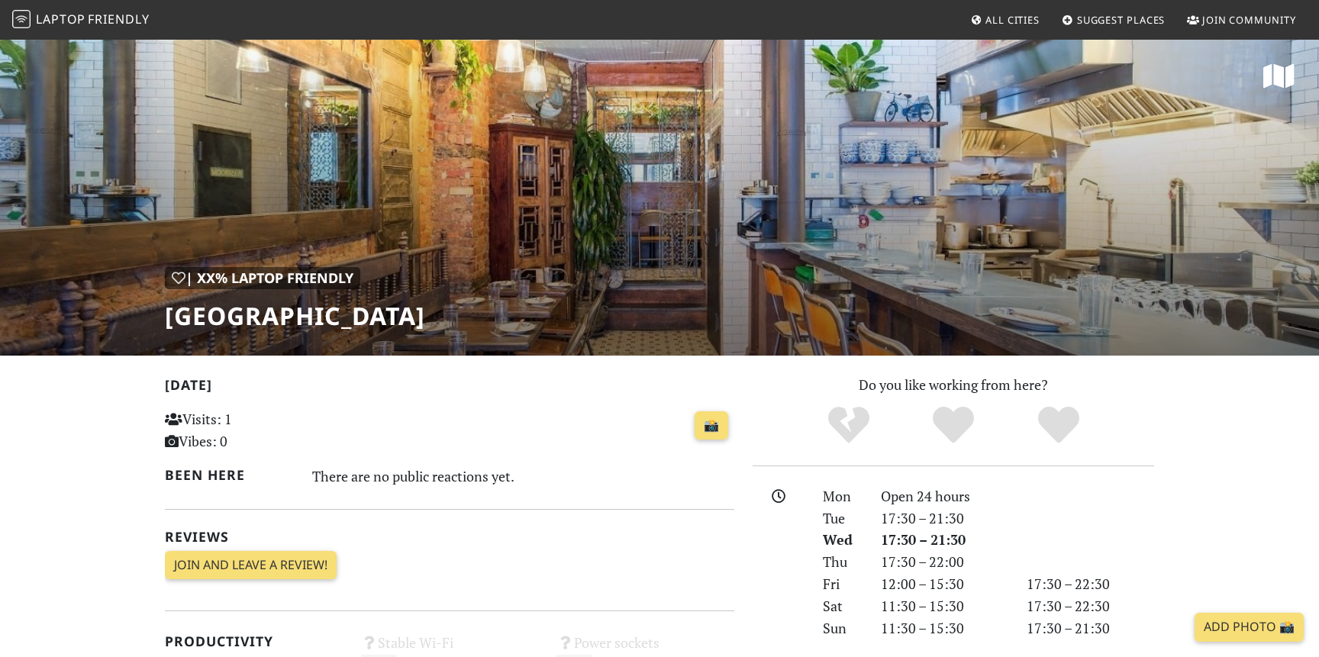
scroll to position [166, 0]
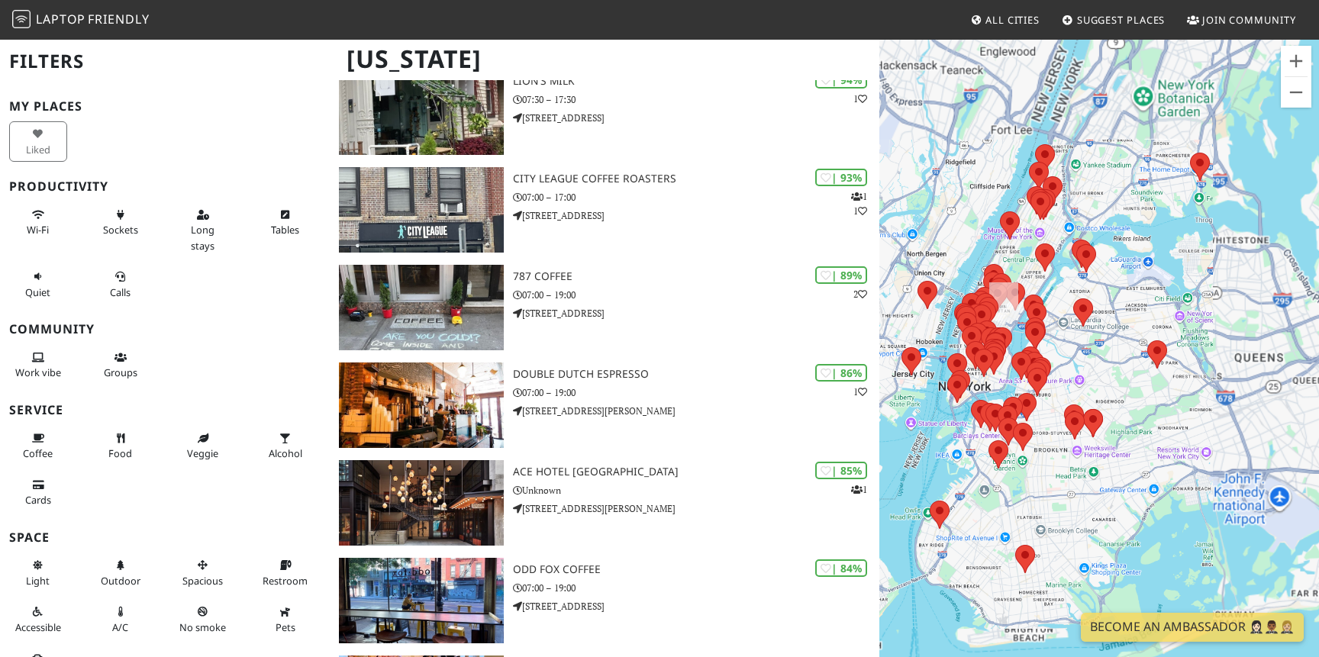
scroll to position [501, 0]
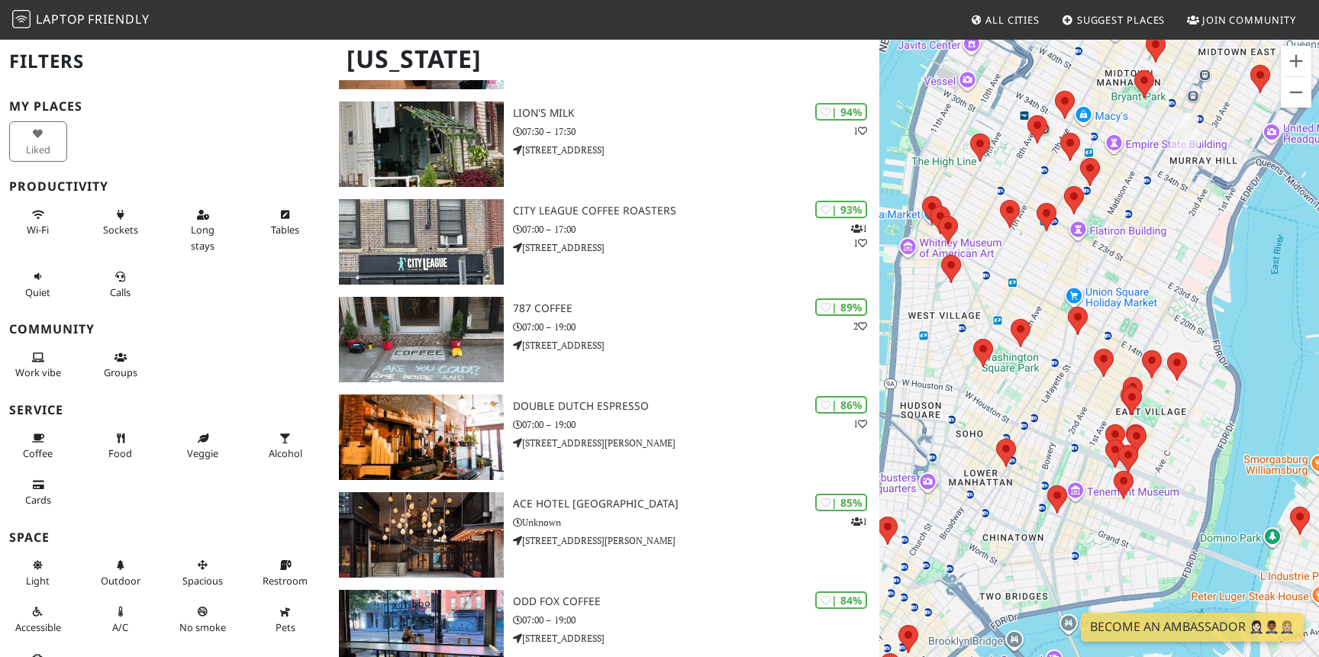
drag, startPoint x: 981, startPoint y: 317, endPoint x: 1100, endPoint y: 229, distance: 147.9
click at [1100, 229] on div "To navigate, press the arrow keys." at bounding box center [1099, 366] width 440 height 657
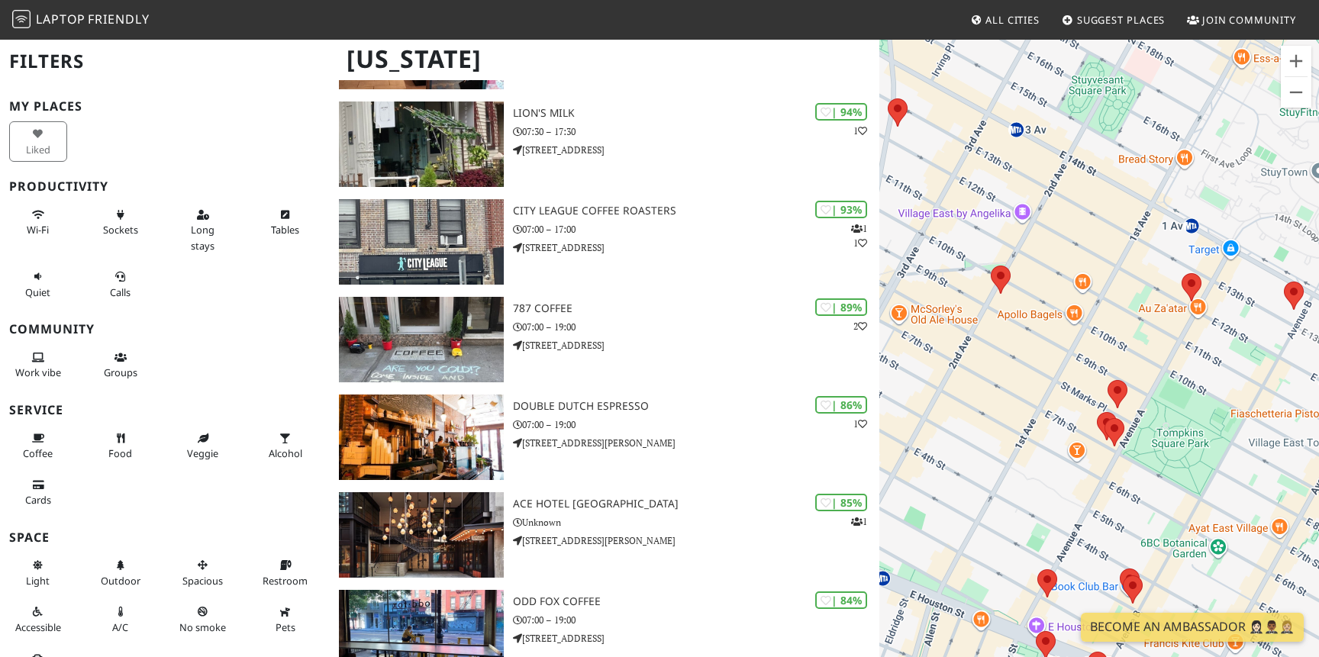
drag, startPoint x: 1078, startPoint y: 459, endPoint x: 942, endPoint y: 459, distance: 136.6
click at [942, 459] on div "To navigate, press the arrow keys." at bounding box center [1099, 366] width 440 height 657
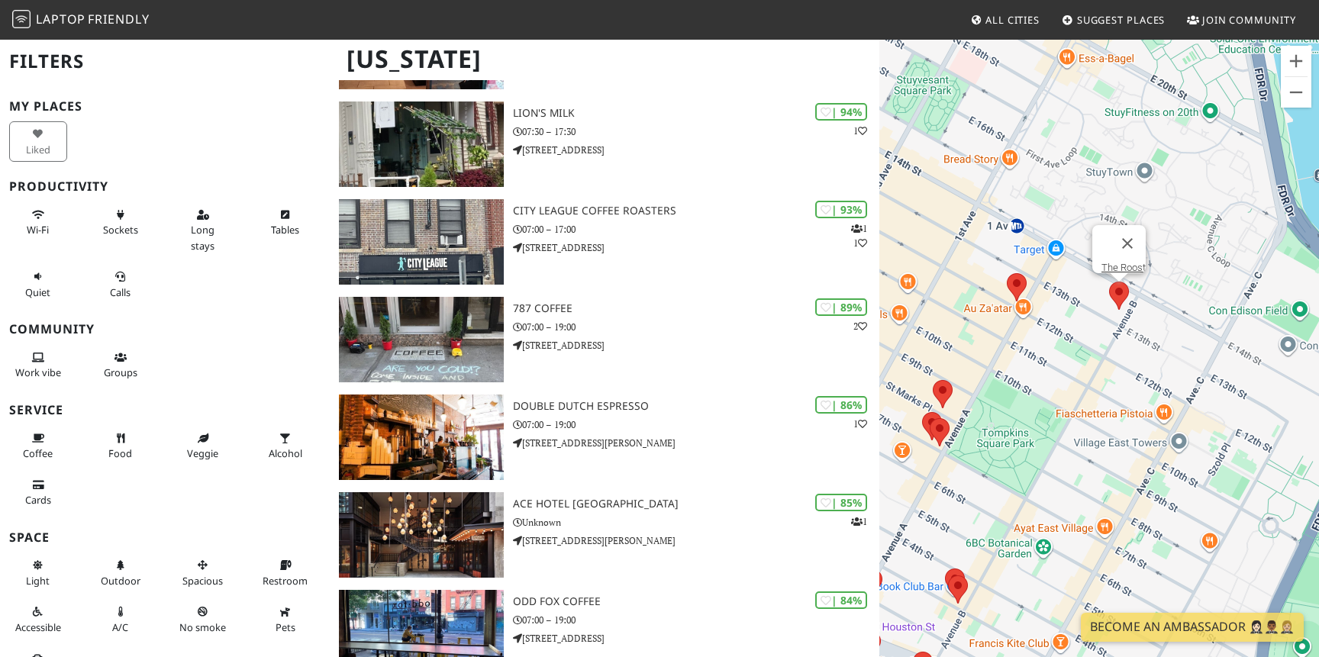
click at [1109, 282] on area at bounding box center [1109, 282] width 0 height 0
click at [1117, 262] on link "The Roost" at bounding box center [1123, 267] width 44 height 11
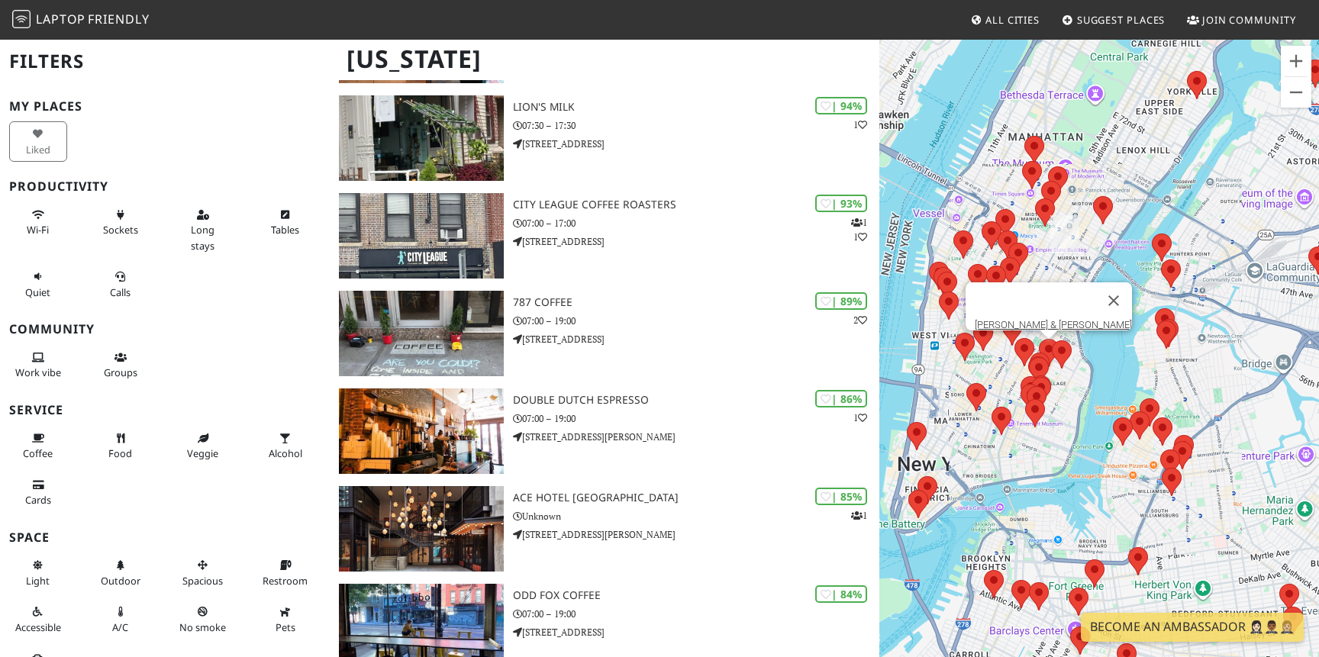
scroll to position [504, 0]
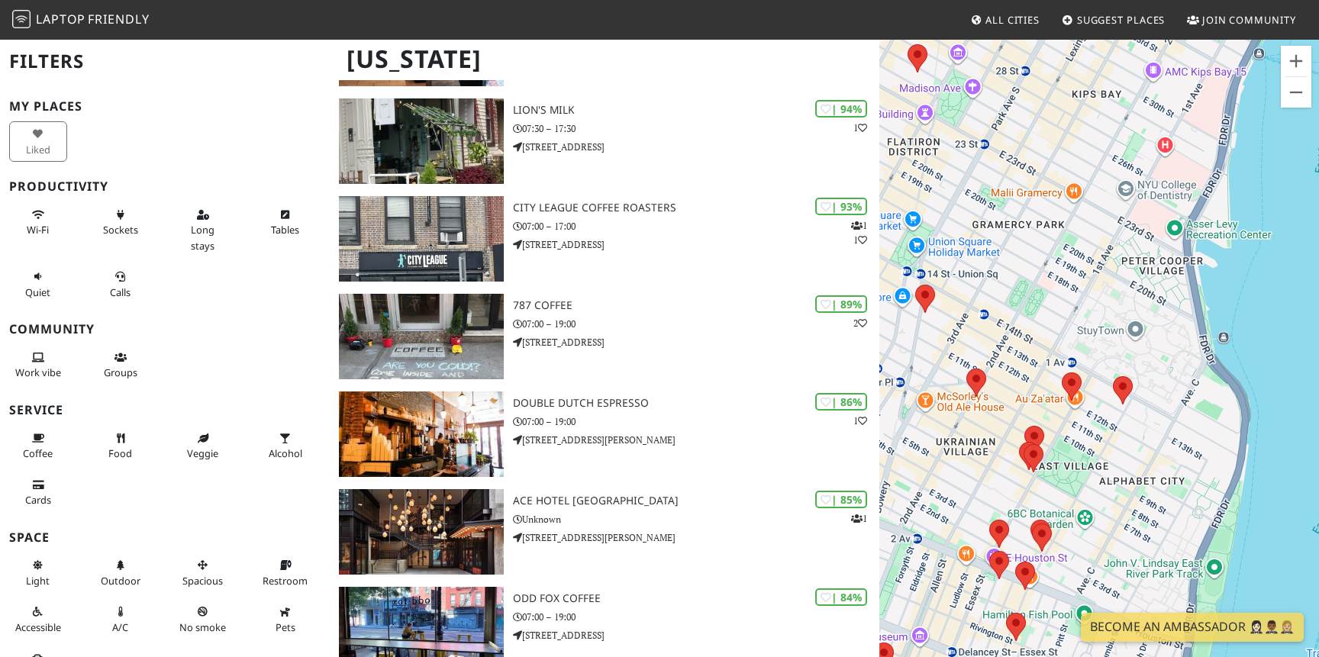
drag, startPoint x: 1028, startPoint y: 379, endPoint x: 1073, endPoint y: 271, distance: 117.3
click at [1074, 271] on div "To navigate, press the arrow keys." at bounding box center [1099, 366] width 440 height 657
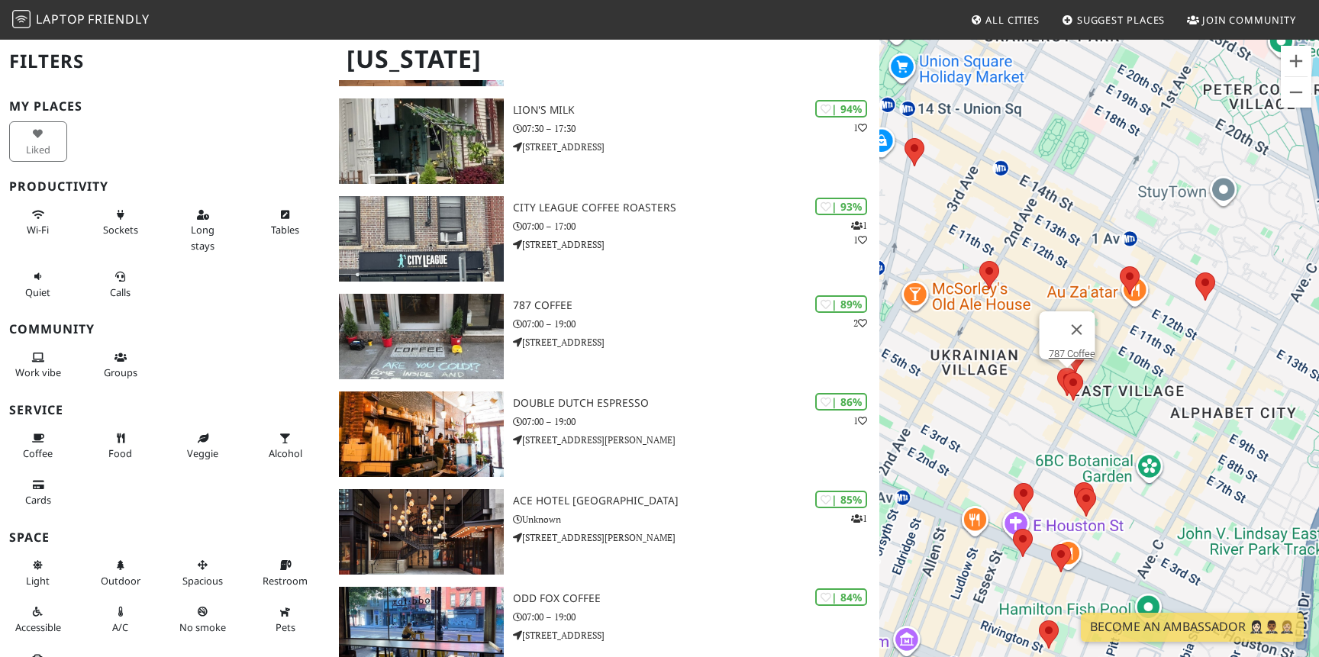
scroll to position [639, 0]
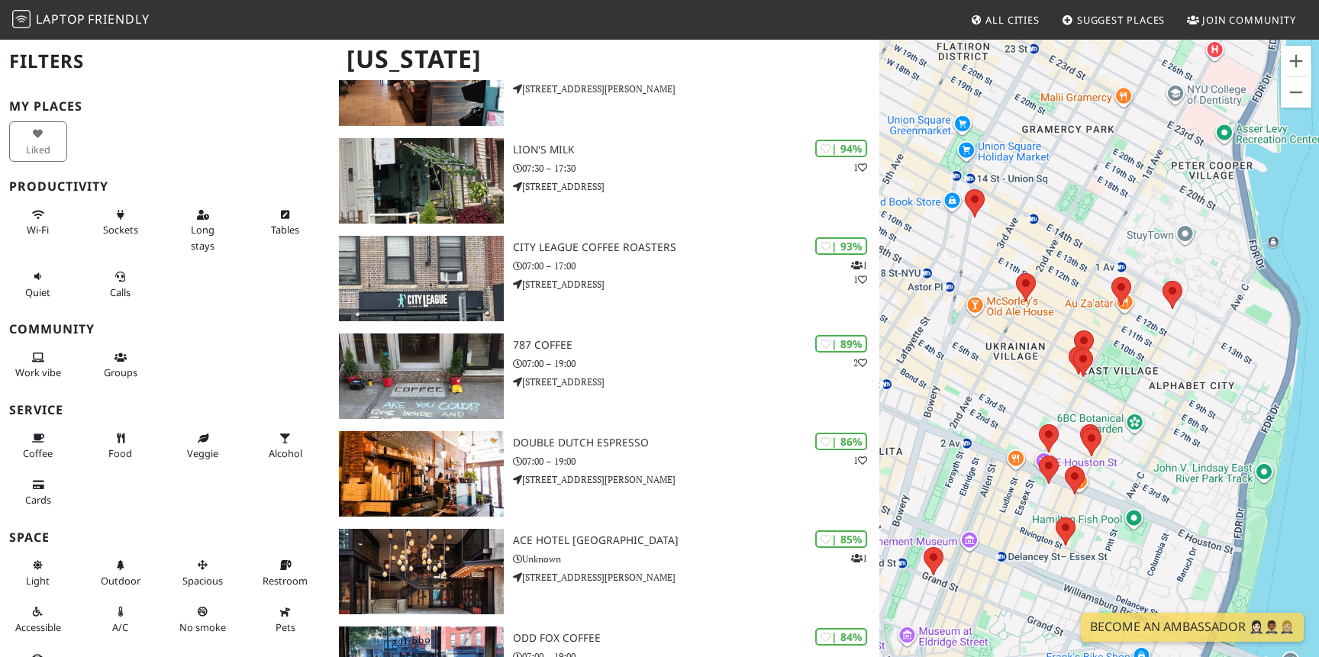
drag, startPoint x: 1062, startPoint y: 469, endPoint x: 1062, endPoint y: 382, distance: 87.0
click at [1062, 382] on div "To navigate, press the arrow keys." at bounding box center [1099, 366] width 440 height 657
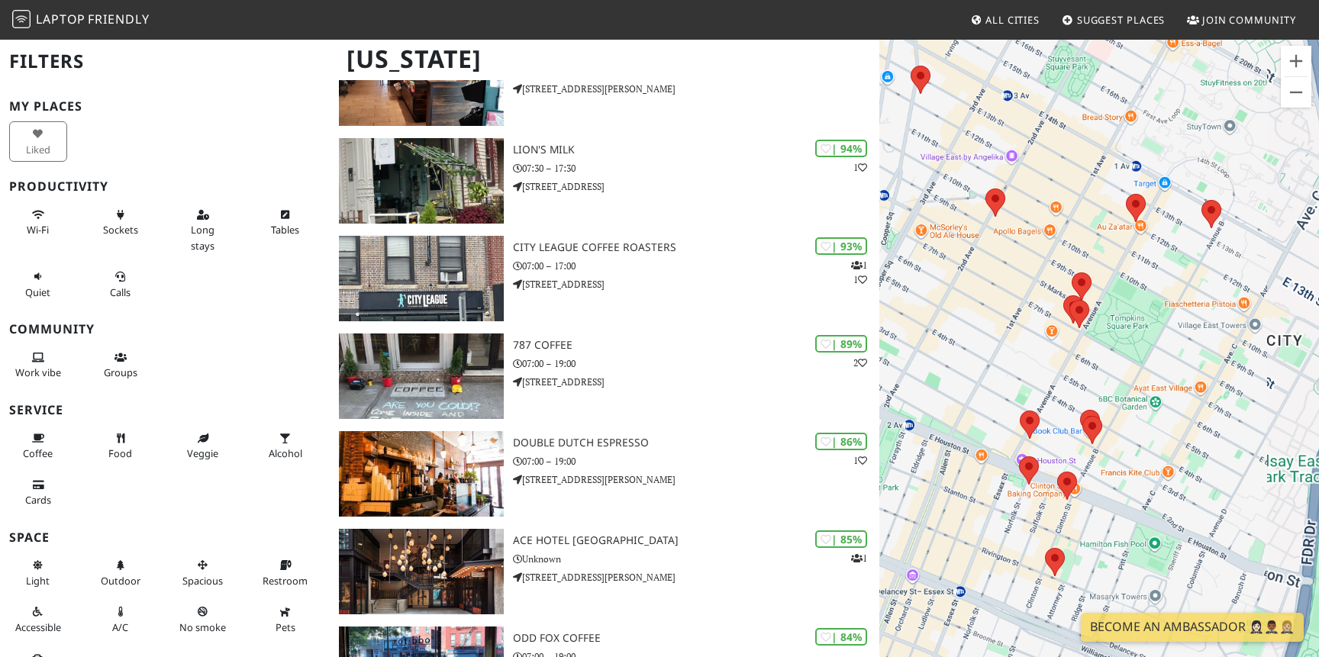
scroll to position [620, 0]
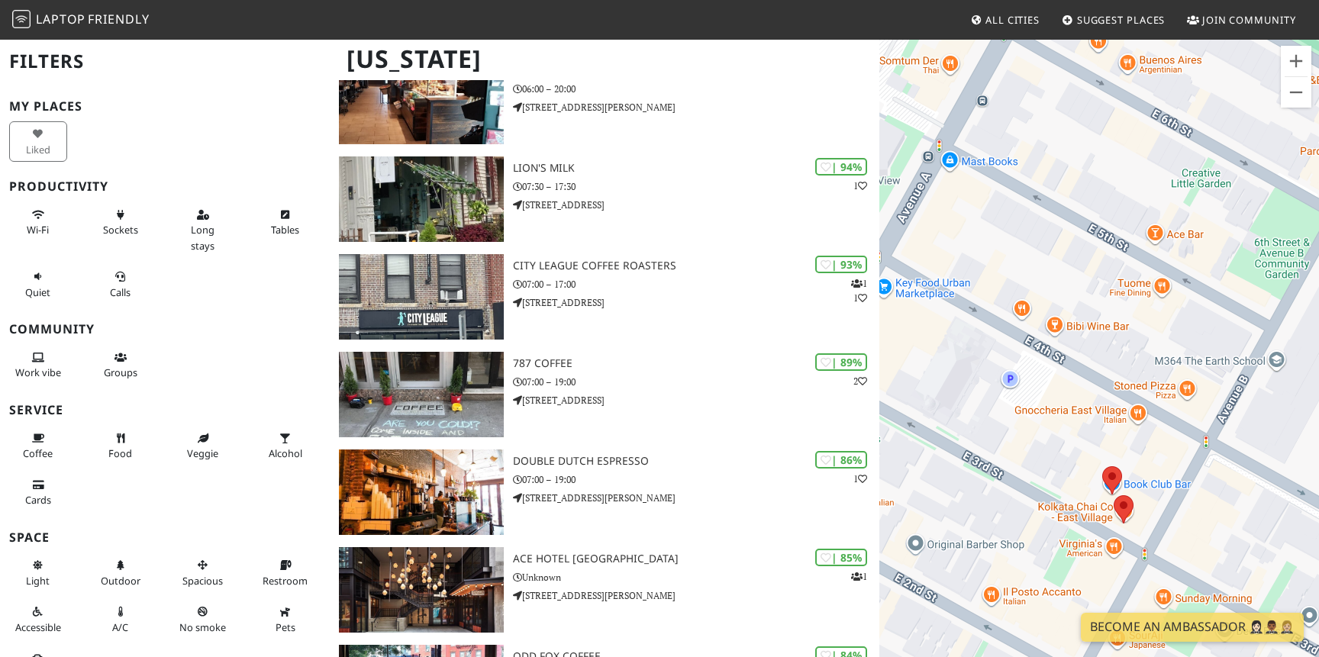
drag, startPoint x: 1128, startPoint y: 520, endPoint x: 1113, endPoint y: 465, distance: 57.0
click at [1113, 465] on div "To navigate, press the arrow keys." at bounding box center [1099, 366] width 440 height 657
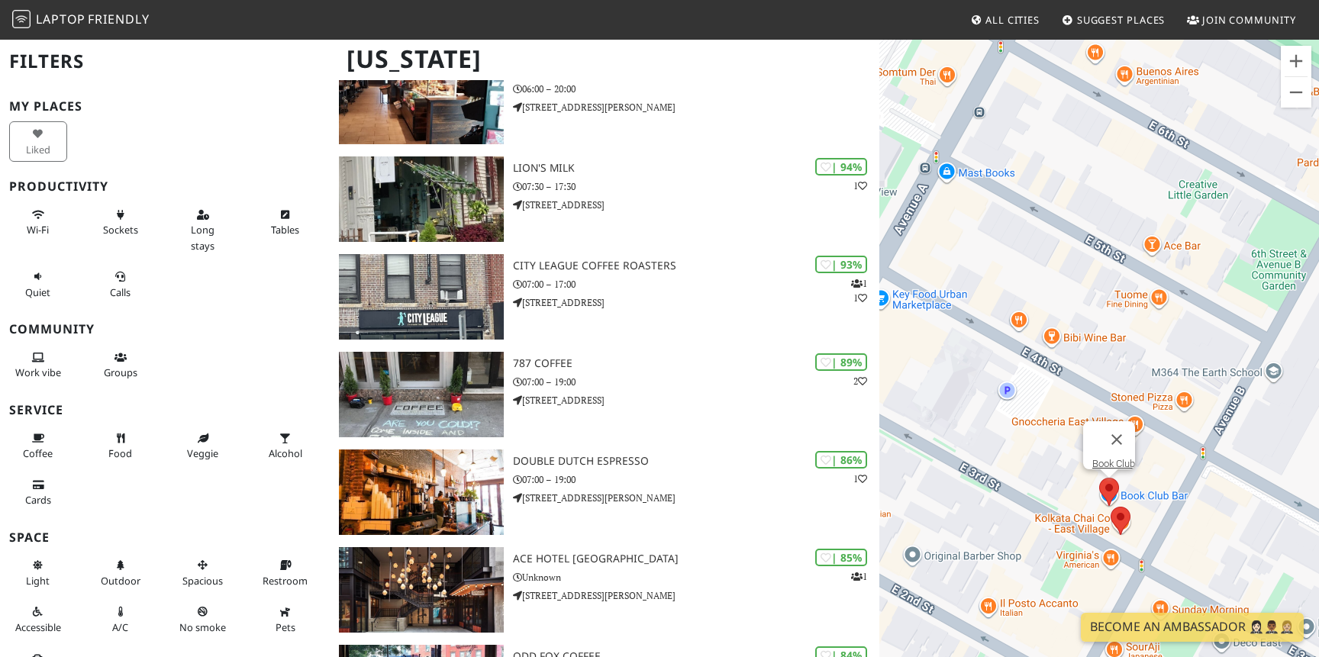
click at [1099, 478] on area at bounding box center [1099, 478] width 0 height 0
click at [1102, 459] on link "Book Club" at bounding box center [1113, 463] width 43 height 11
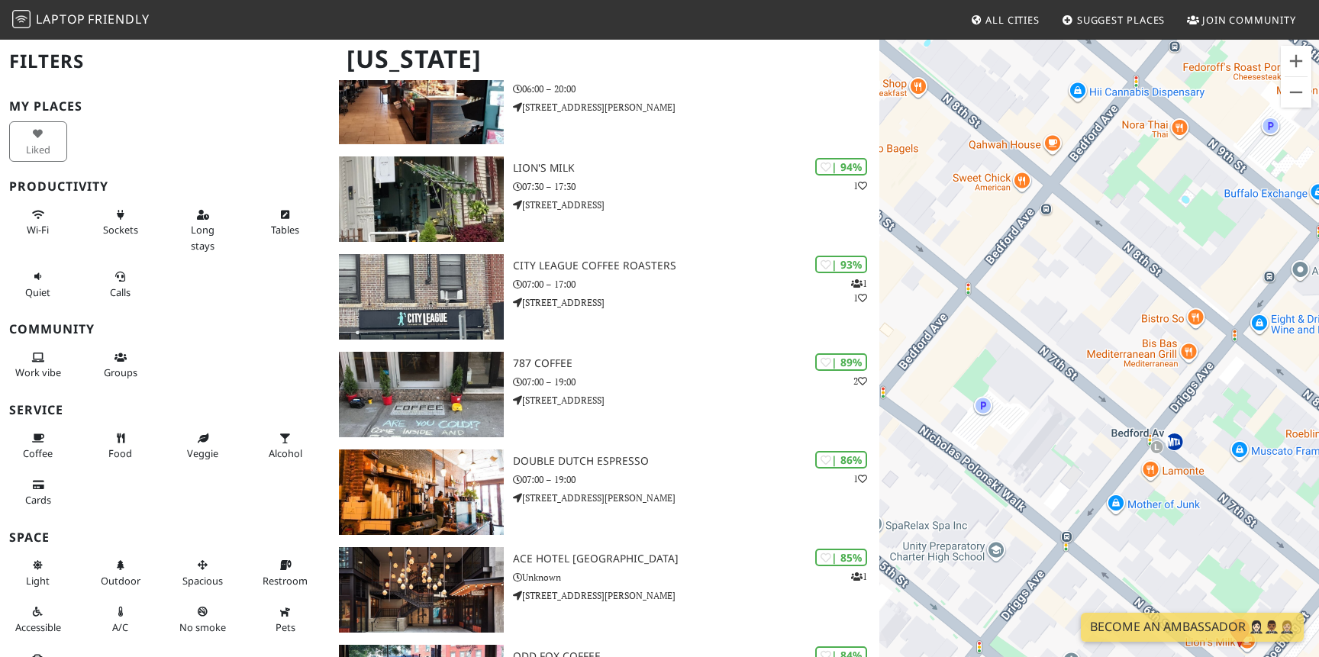
drag, startPoint x: 1042, startPoint y: 541, endPoint x: 1026, endPoint y: 463, distance: 79.5
click at [1028, 464] on div "To navigate, press the arrow keys. Book Club" at bounding box center [1099, 366] width 440 height 657
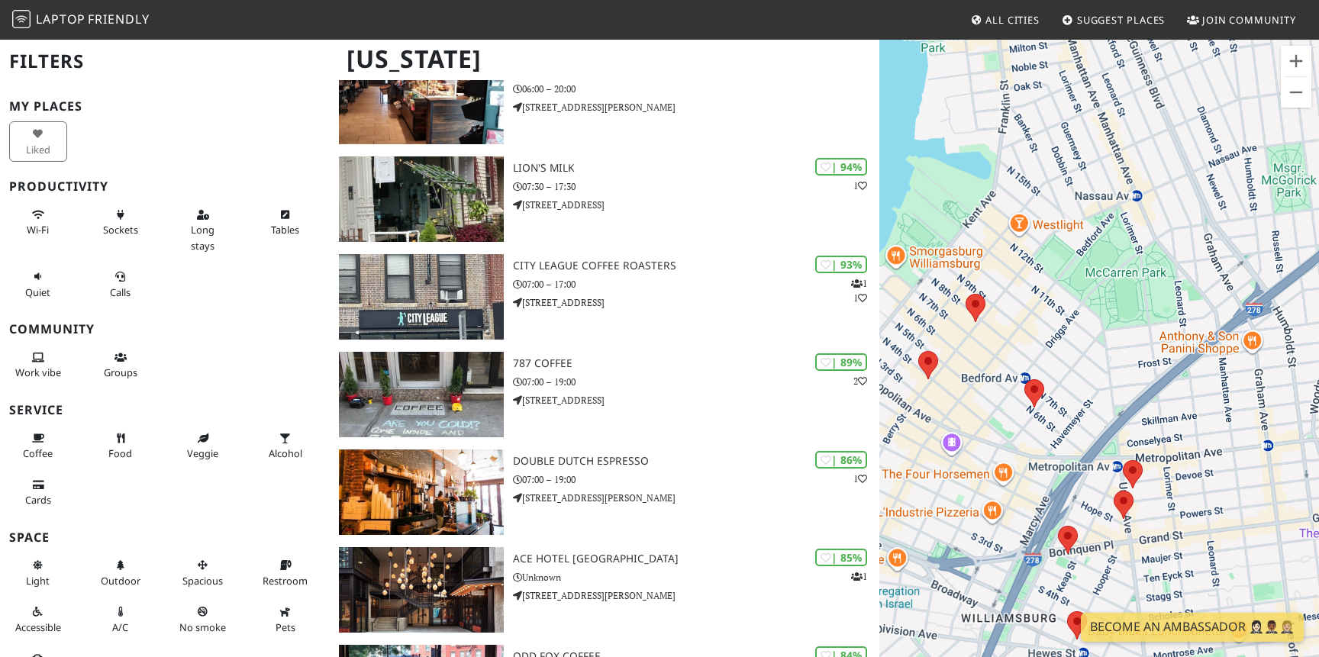
drag, startPoint x: 1032, startPoint y: 477, endPoint x: 1018, endPoint y: 427, distance: 51.5
click at [1018, 427] on div "To navigate, press the arrow keys. Book Club" at bounding box center [1099, 366] width 440 height 657
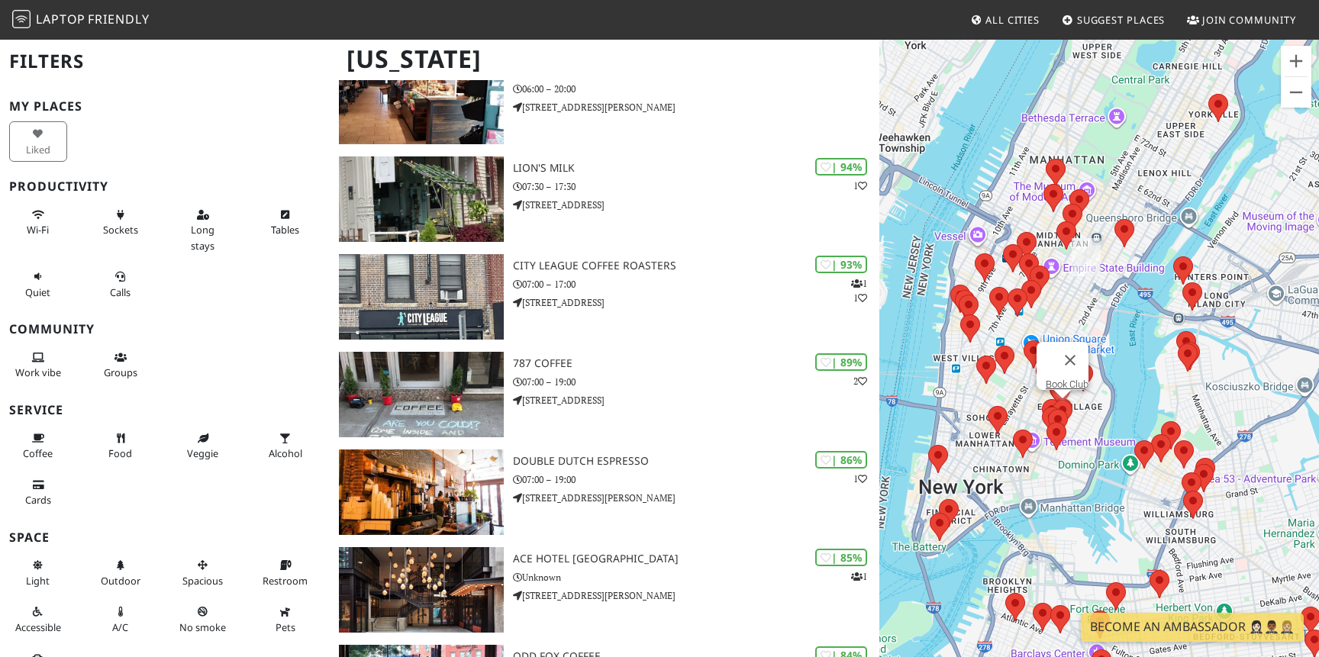
drag, startPoint x: 1024, startPoint y: 476, endPoint x: 1199, endPoint y: 541, distance: 186.4
click at [1202, 541] on div "To navigate, press the arrow keys. Book Club" at bounding box center [1099, 366] width 440 height 657
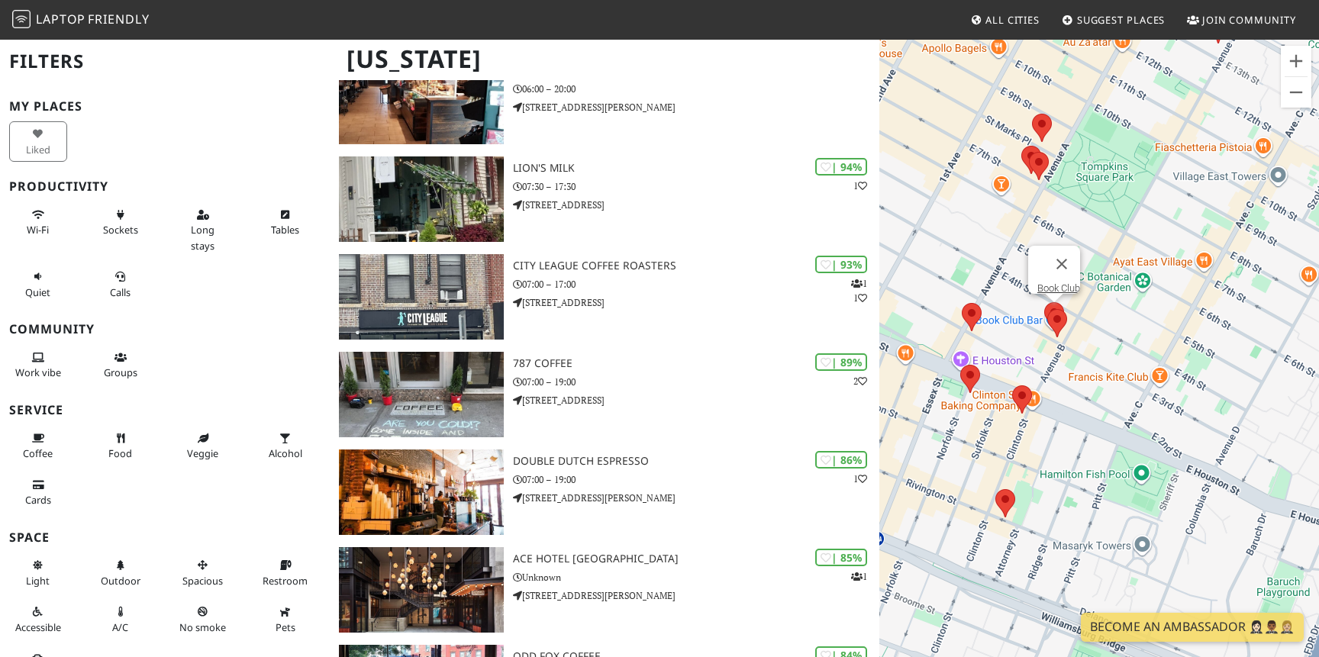
drag, startPoint x: 1045, startPoint y: 471, endPoint x: 1069, endPoint y: 504, distance: 41.5
click at [1070, 504] on div "To navigate, press the arrow keys. Book Club" at bounding box center [1099, 366] width 440 height 657
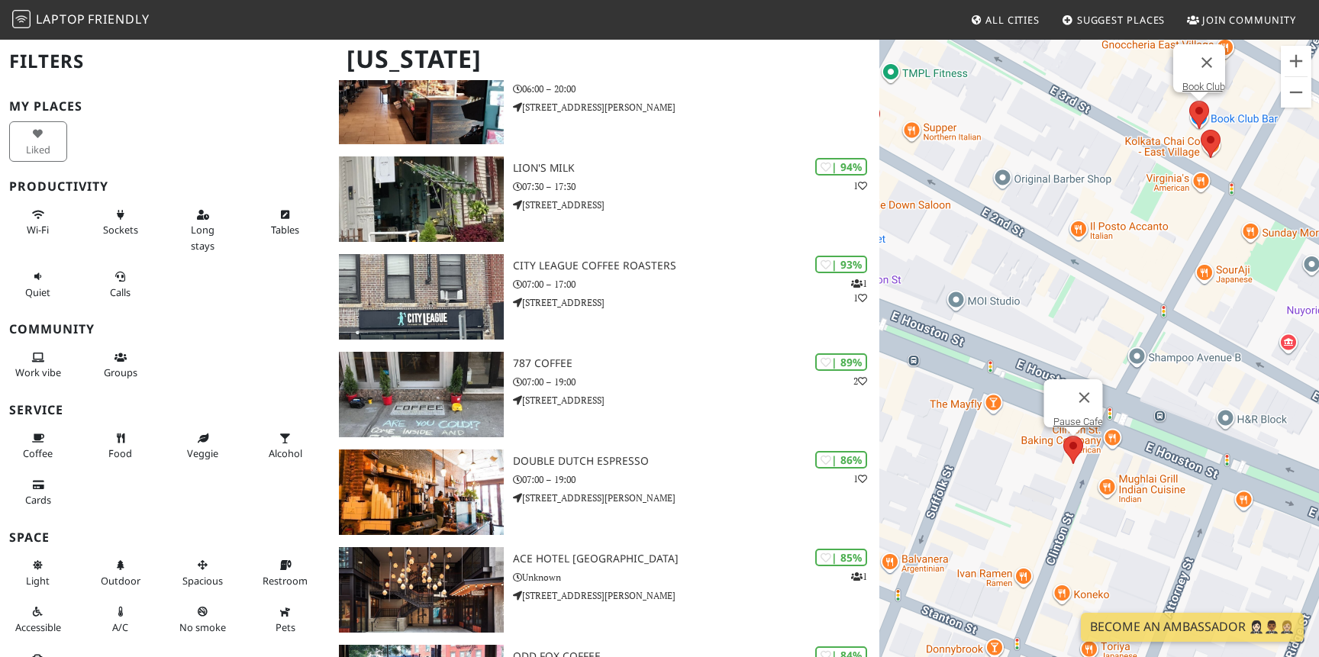
click at [1063, 436] on area at bounding box center [1063, 436] width 0 height 0
click at [1068, 416] on link "Pause Cafe" at bounding box center [1078, 421] width 50 height 11
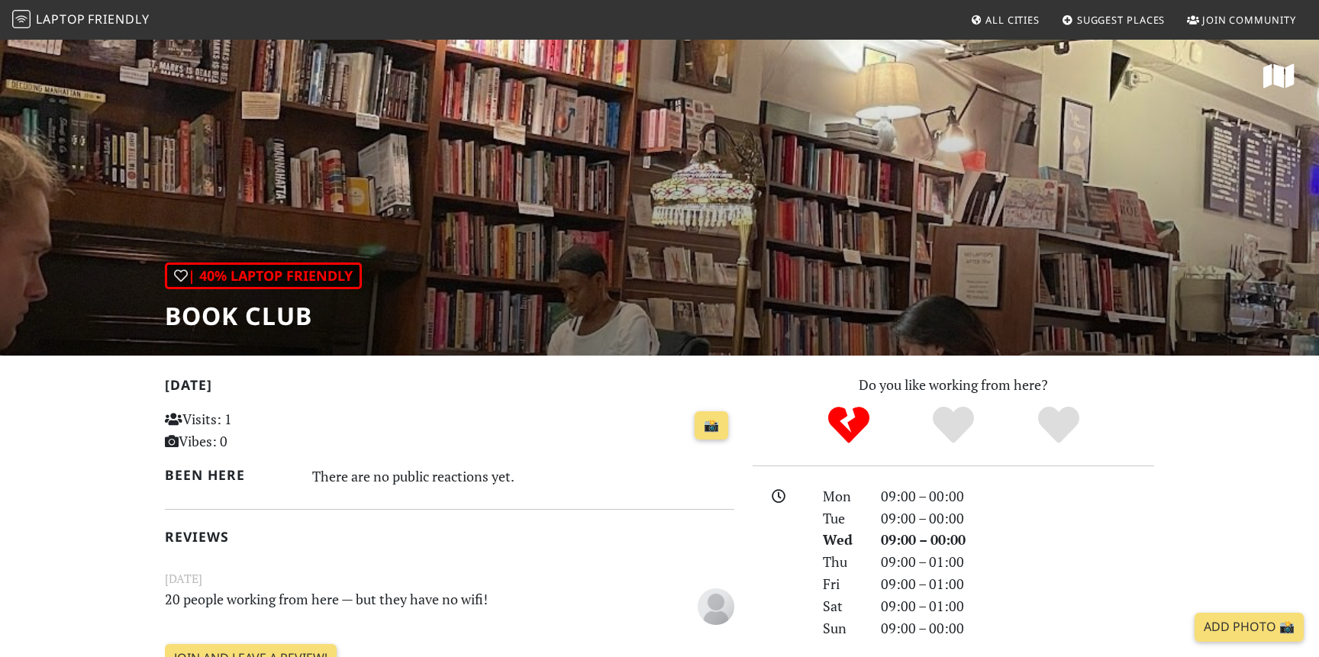
scroll to position [133, 0]
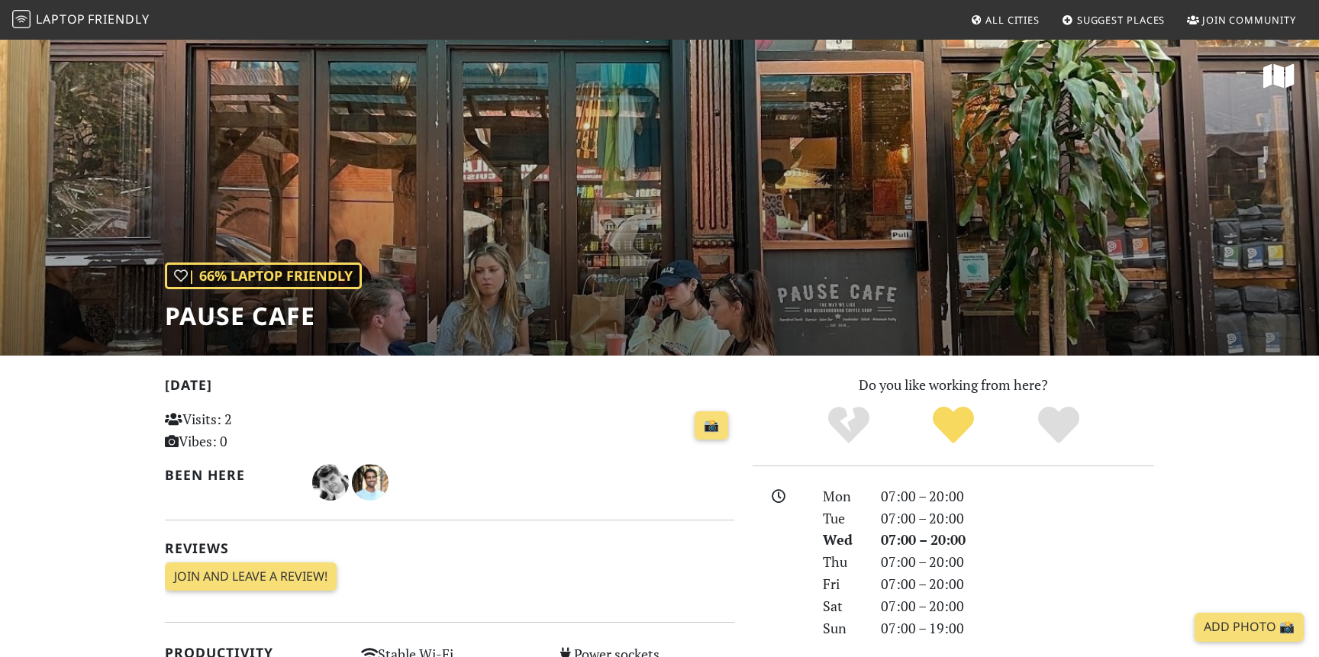
scroll to position [151, 0]
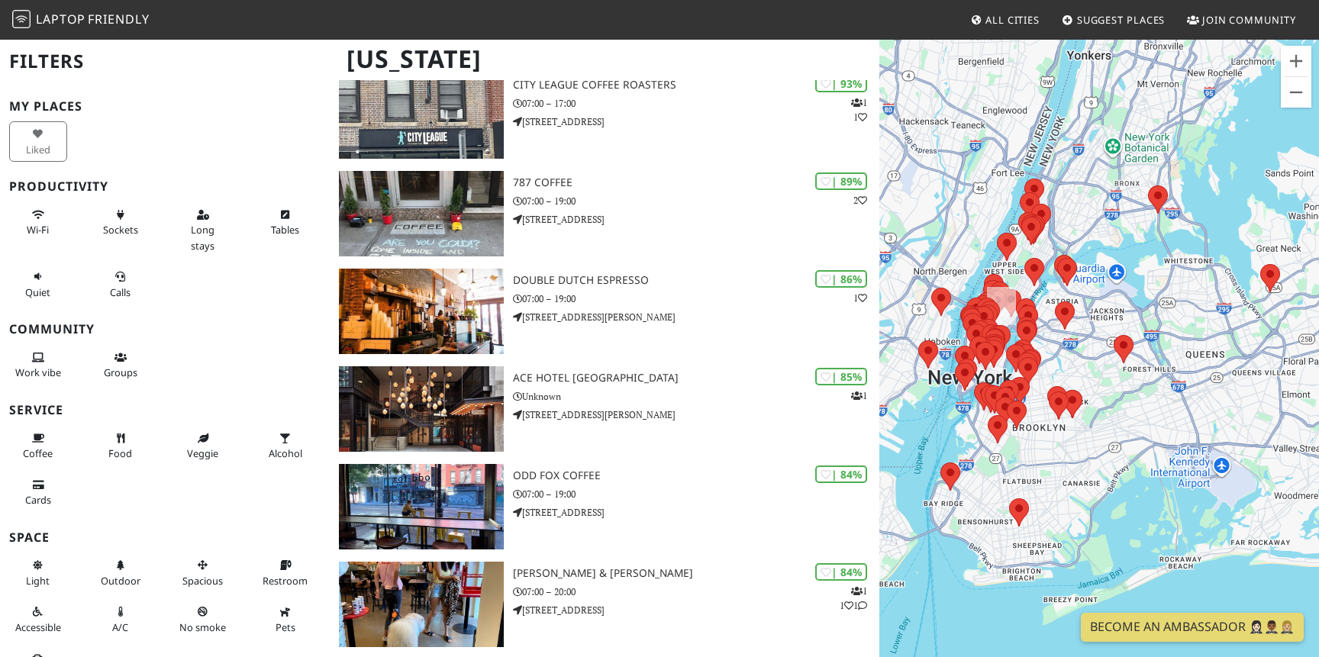
scroll to position [627, 0]
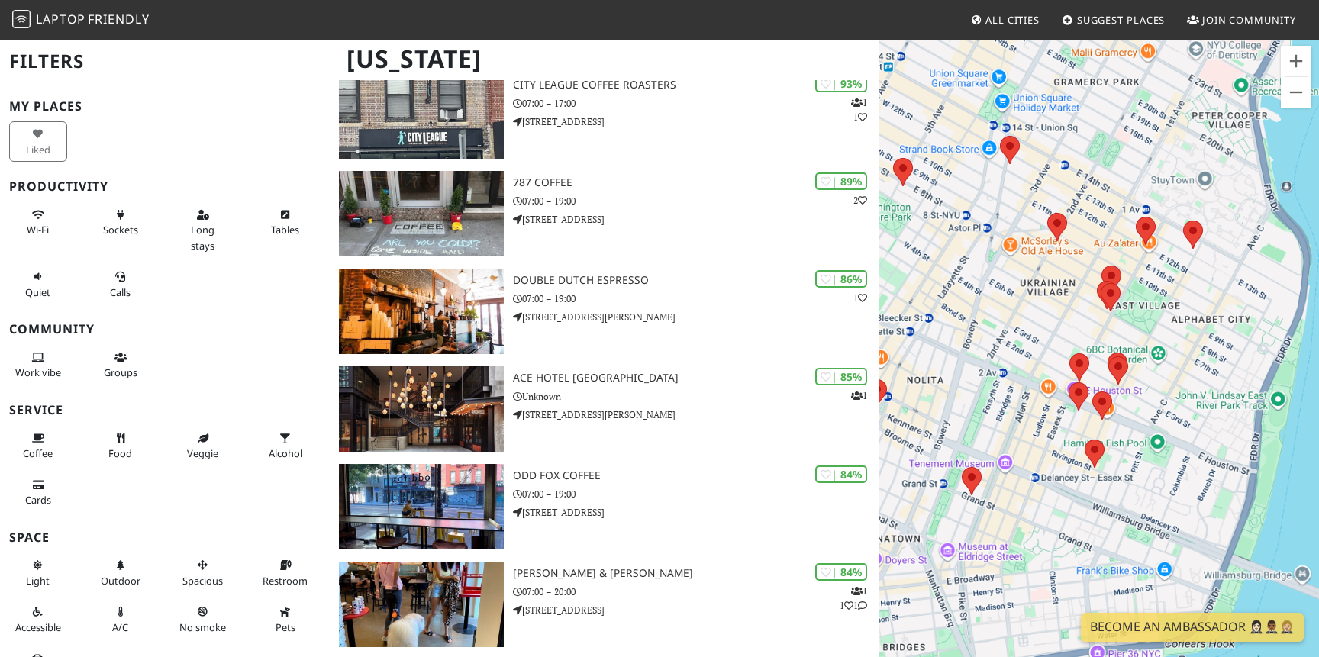
drag, startPoint x: 1009, startPoint y: 295, endPoint x: 1005, endPoint y: 350, distance: 55.1
click at [1006, 350] on div "To navigate, press the arrow keys." at bounding box center [1099, 366] width 440 height 657
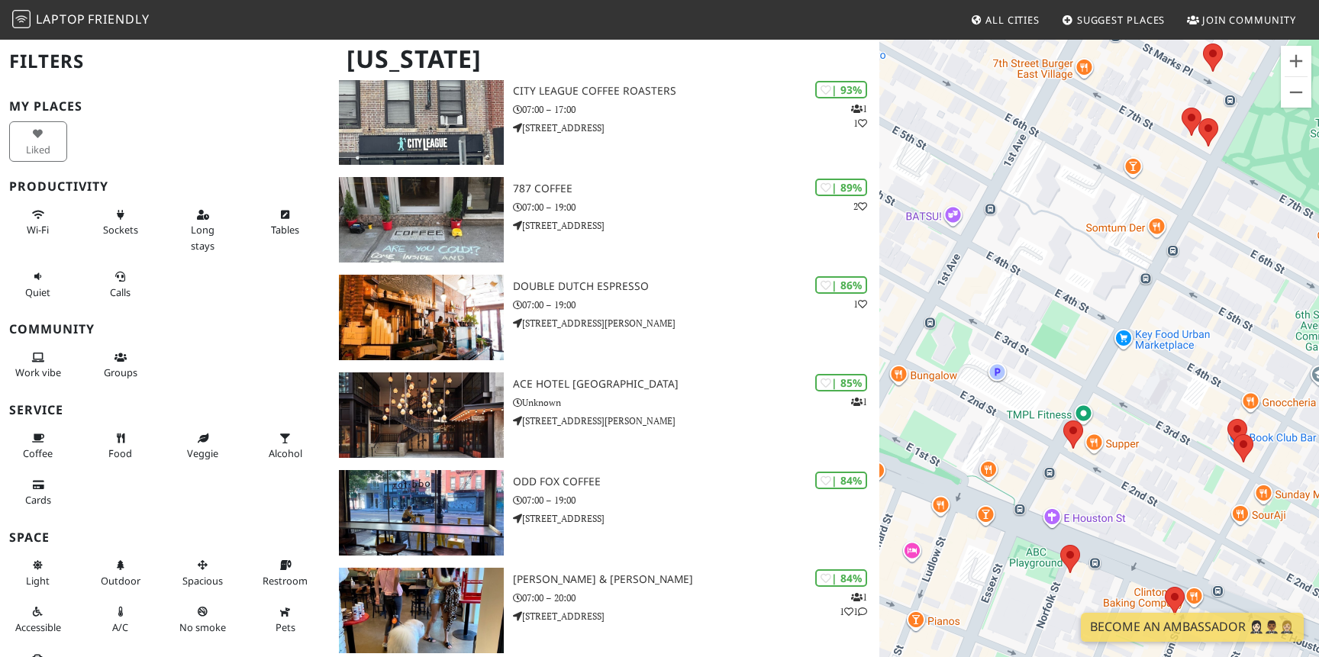
scroll to position [795, 0]
click at [1060, 545] on area at bounding box center [1060, 545] width 0 height 0
click at [1065, 525] on link "Remedy Diner" at bounding box center [1074, 530] width 61 height 11
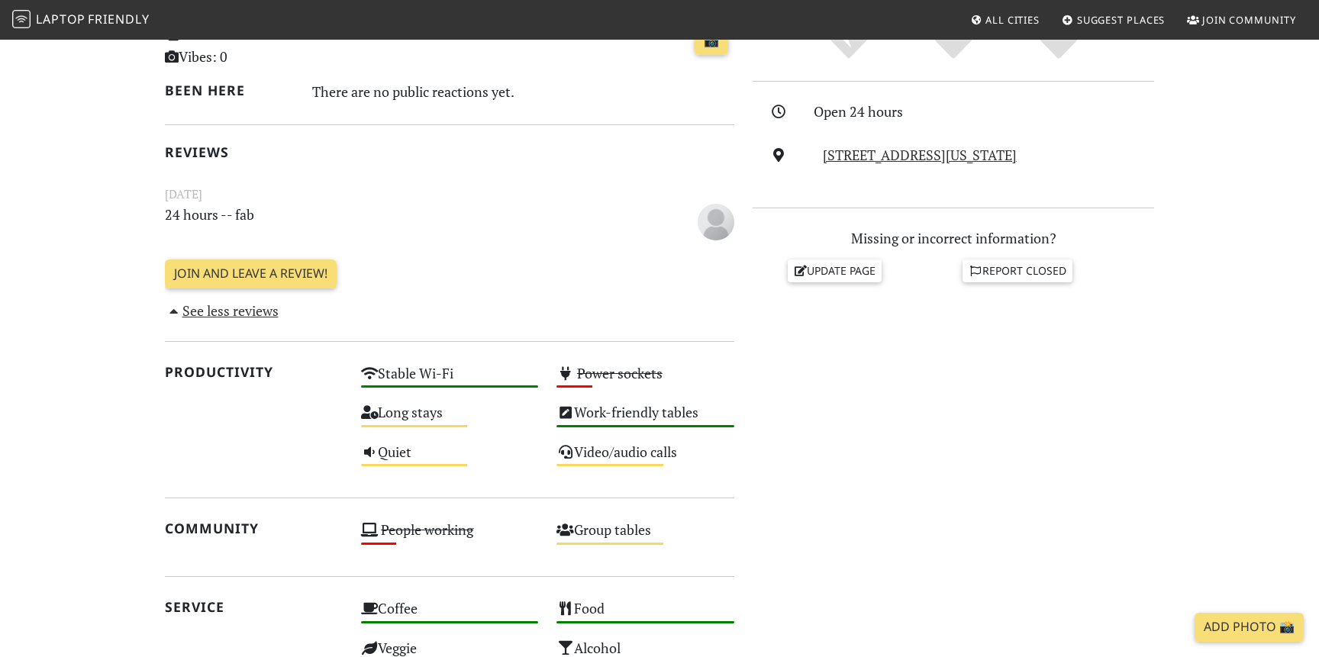
scroll to position [369, 0]
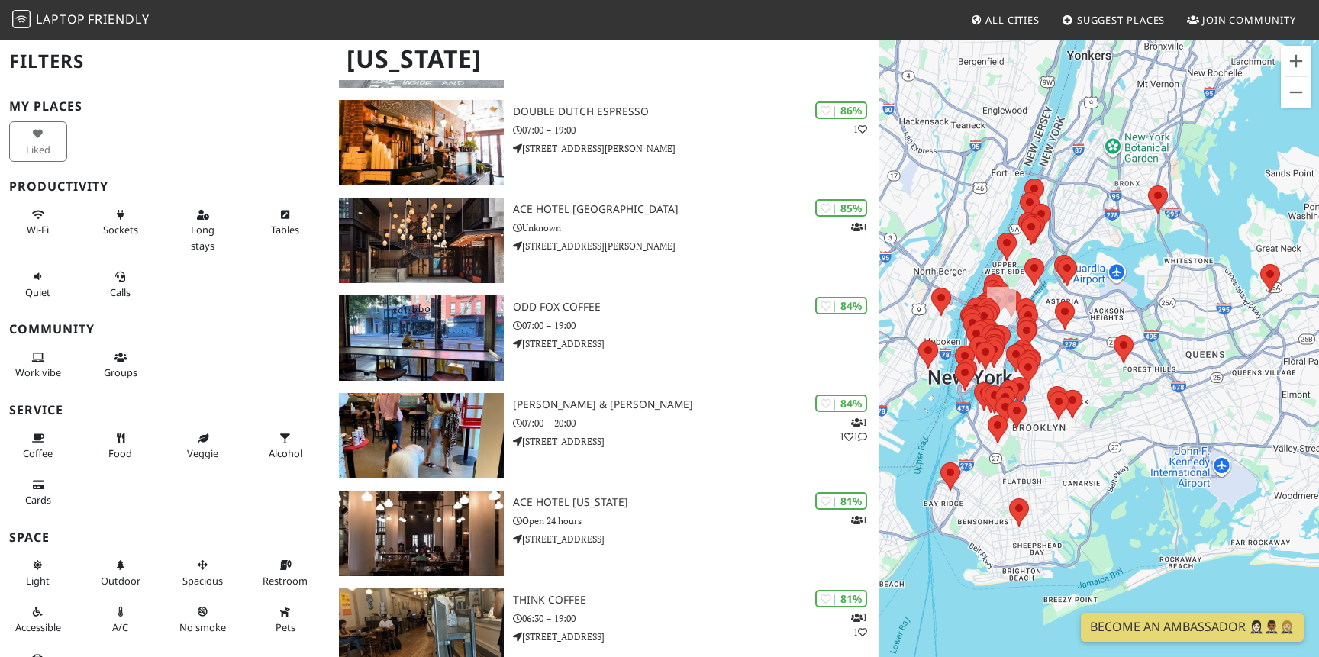
scroll to position [801, 0]
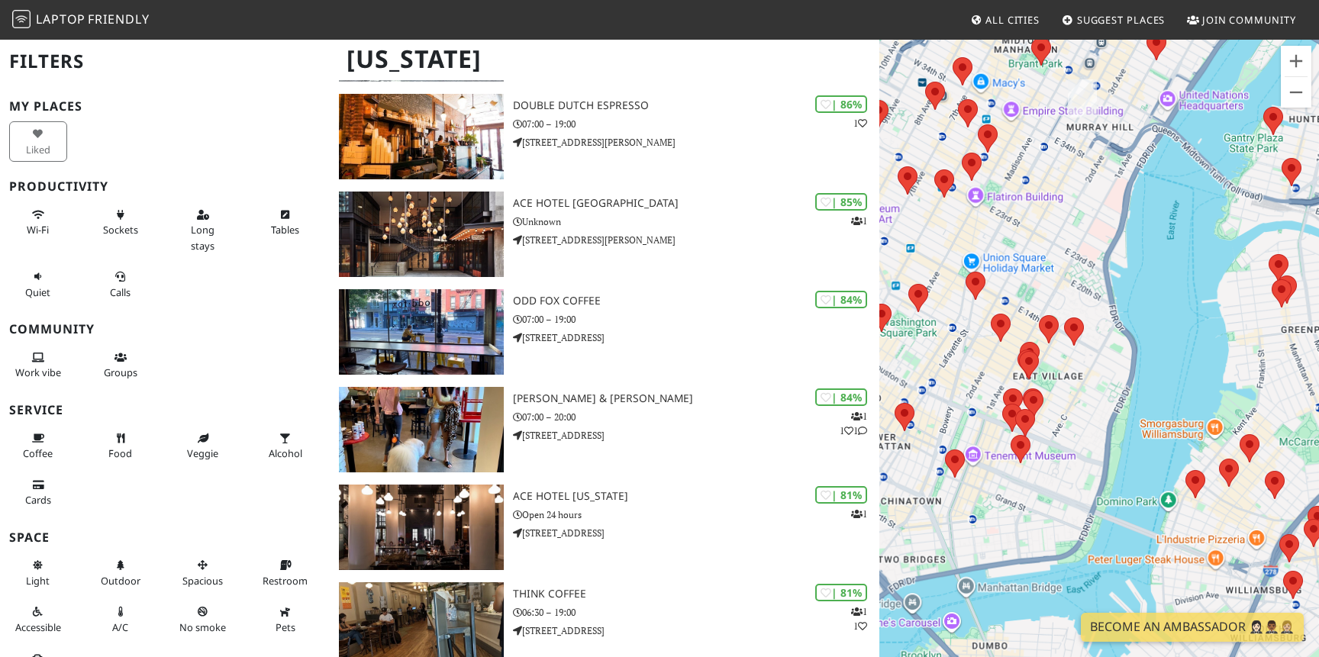
drag, startPoint x: 1005, startPoint y: 354, endPoint x: 1189, endPoint y: 362, distance: 184.1
click at [1190, 362] on div "To navigate, press the arrow keys." at bounding box center [1099, 366] width 440 height 657
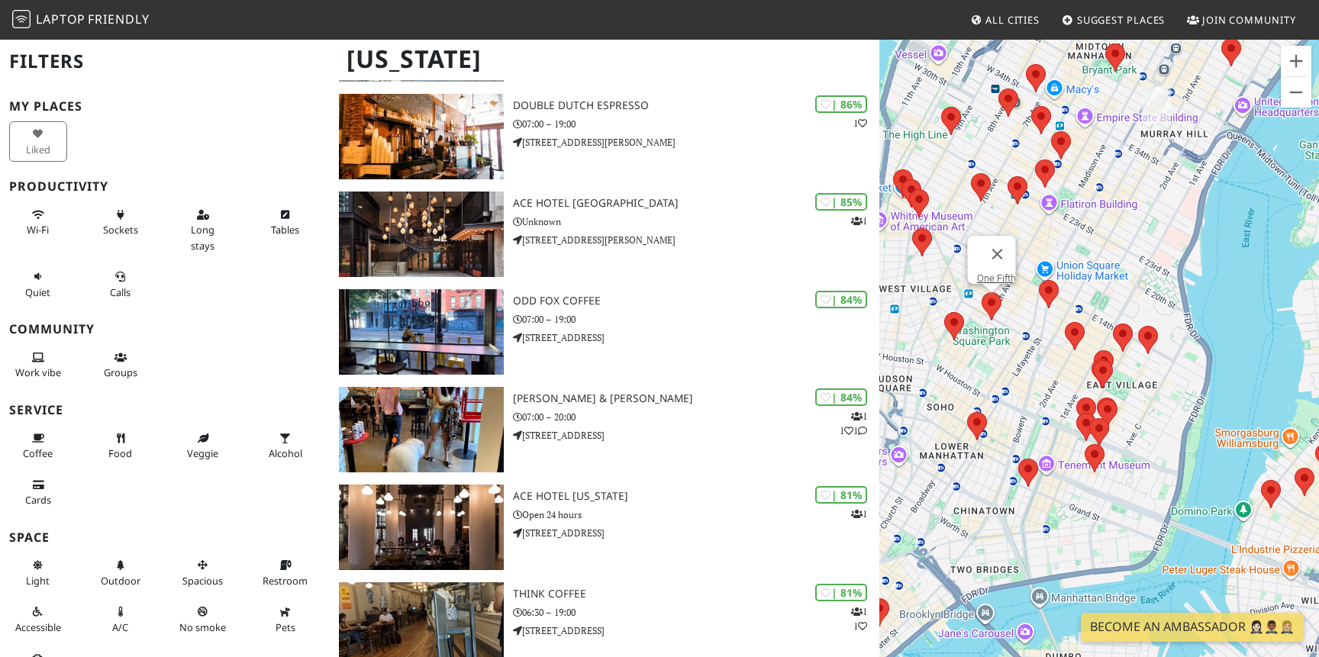
click at [981, 292] on area at bounding box center [981, 292] width 0 height 0
click at [990, 272] on link "One Fifth" at bounding box center [996, 277] width 39 height 11
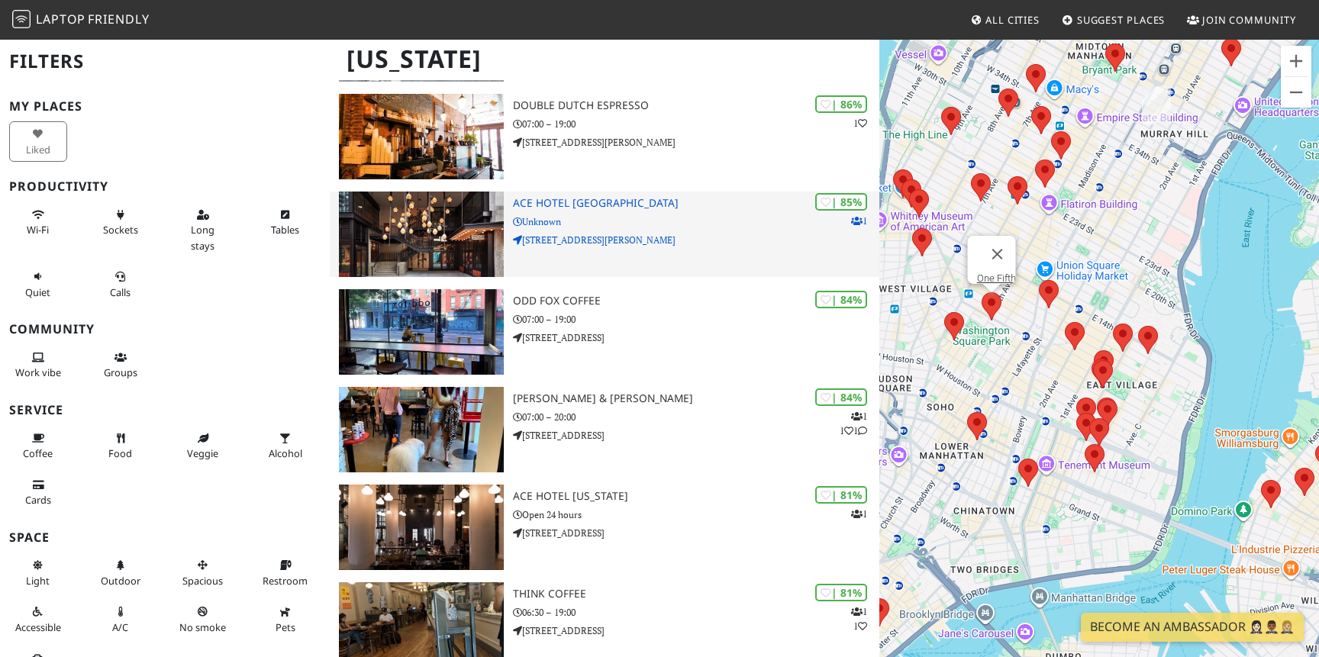
scroll to position [976, 0]
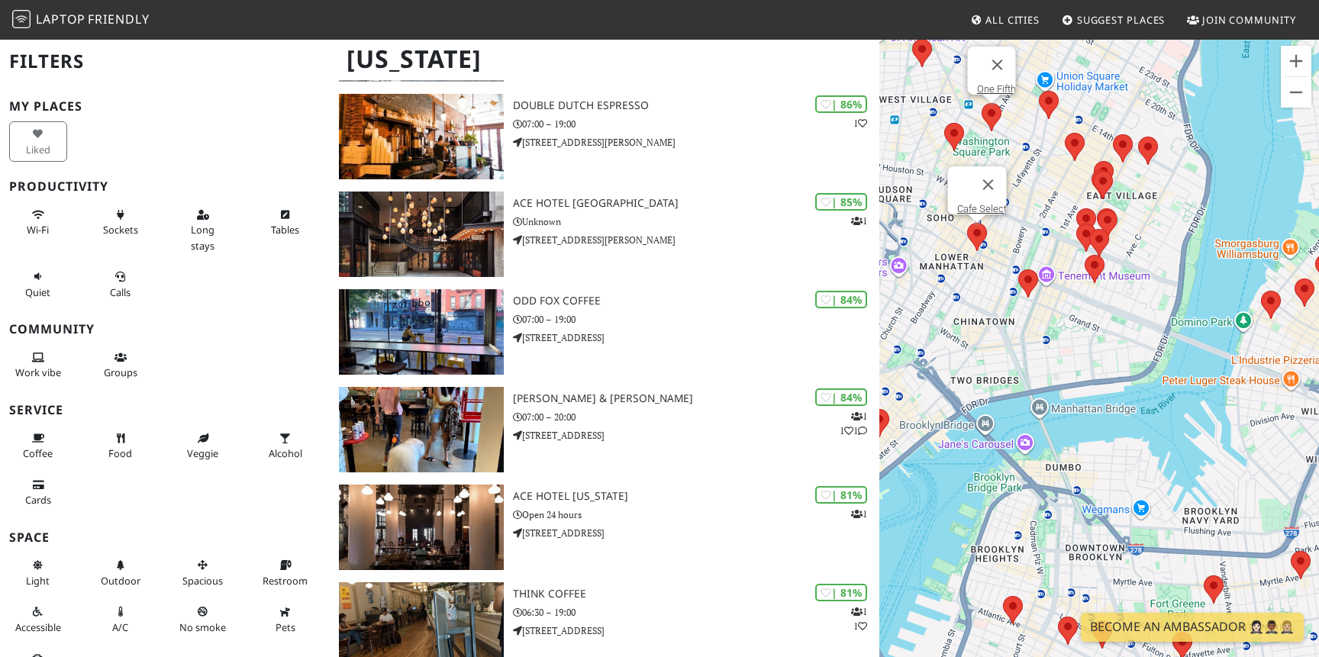
click at [967, 223] on area at bounding box center [967, 223] width 0 height 0
click at [974, 203] on link "Cafe Select" at bounding box center [982, 208] width 50 height 11
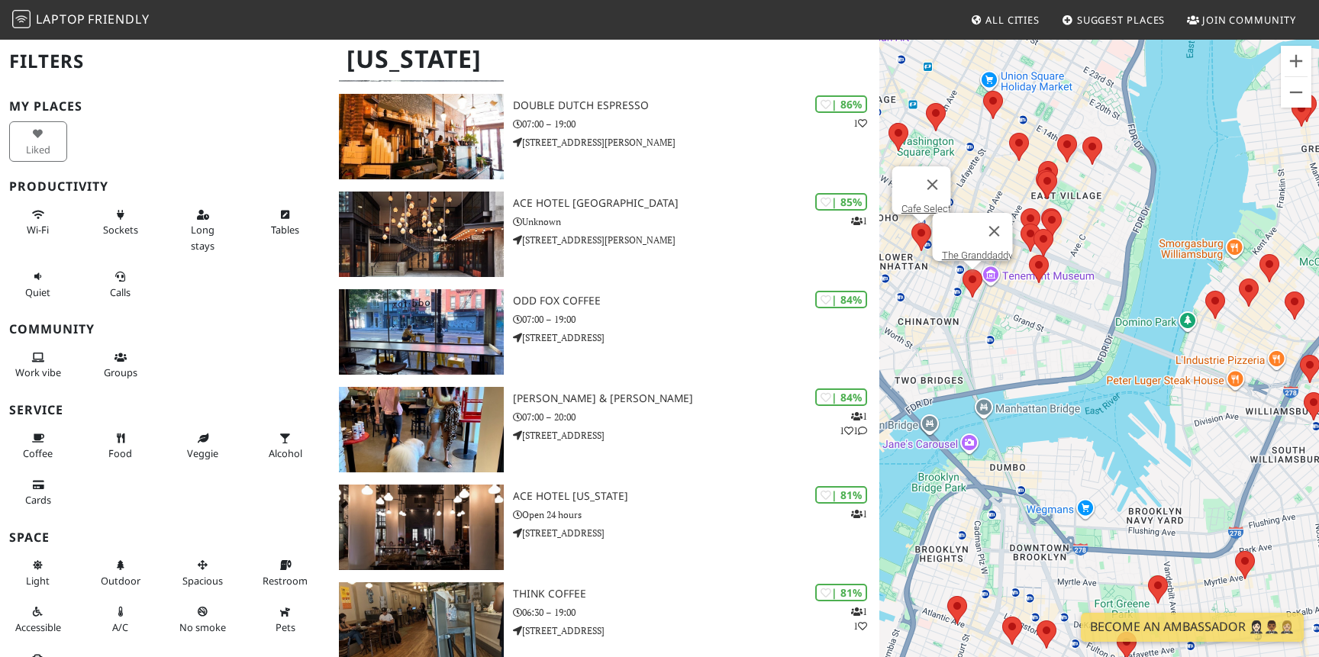
click at [962, 269] on area at bounding box center [962, 269] width 0 height 0
click at [969, 250] on link "The Granddaddy" at bounding box center [977, 255] width 71 height 11
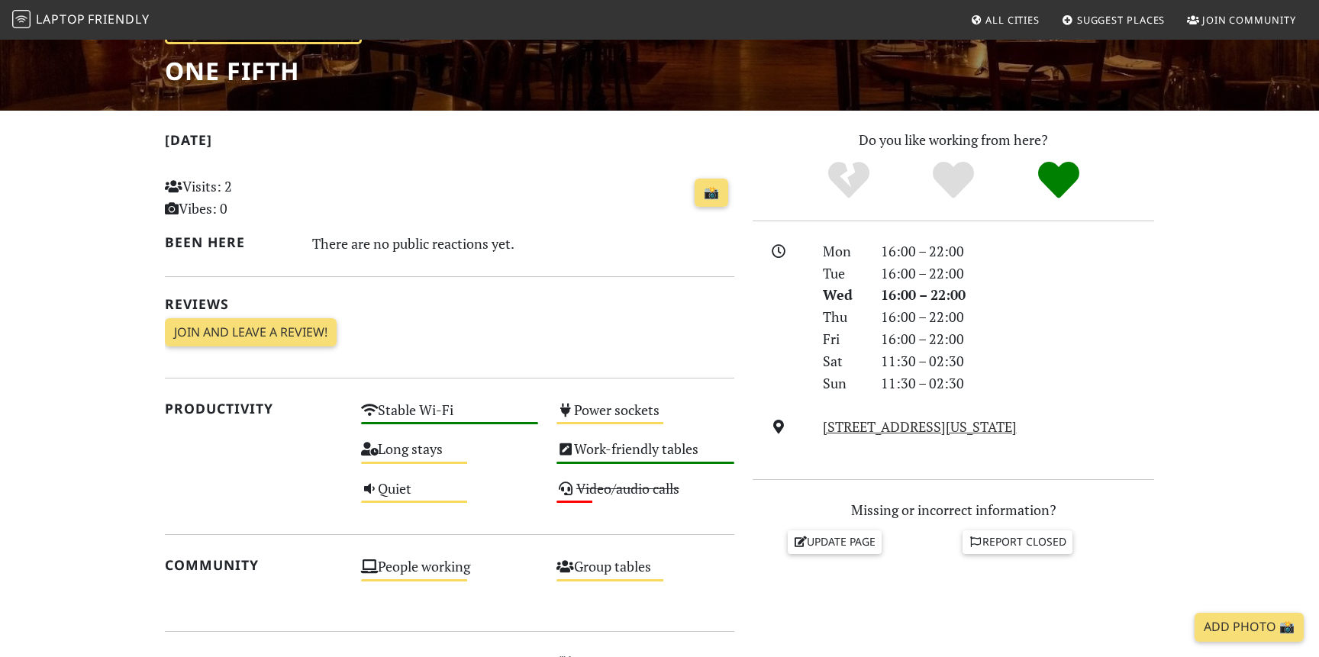
scroll to position [104, 0]
